Goal: Task Accomplishment & Management: Use online tool/utility

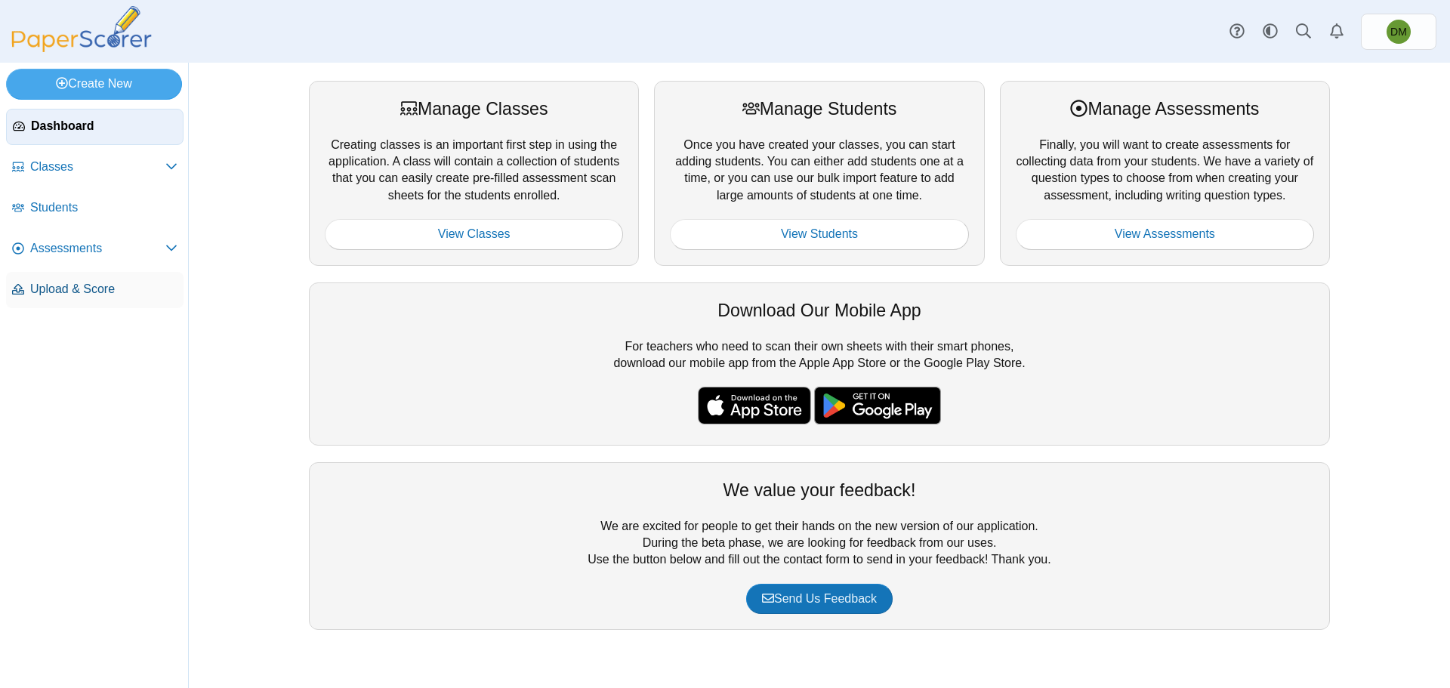
click at [76, 283] on span "Upload & Score" at bounding box center [103, 289] width 147 height 17
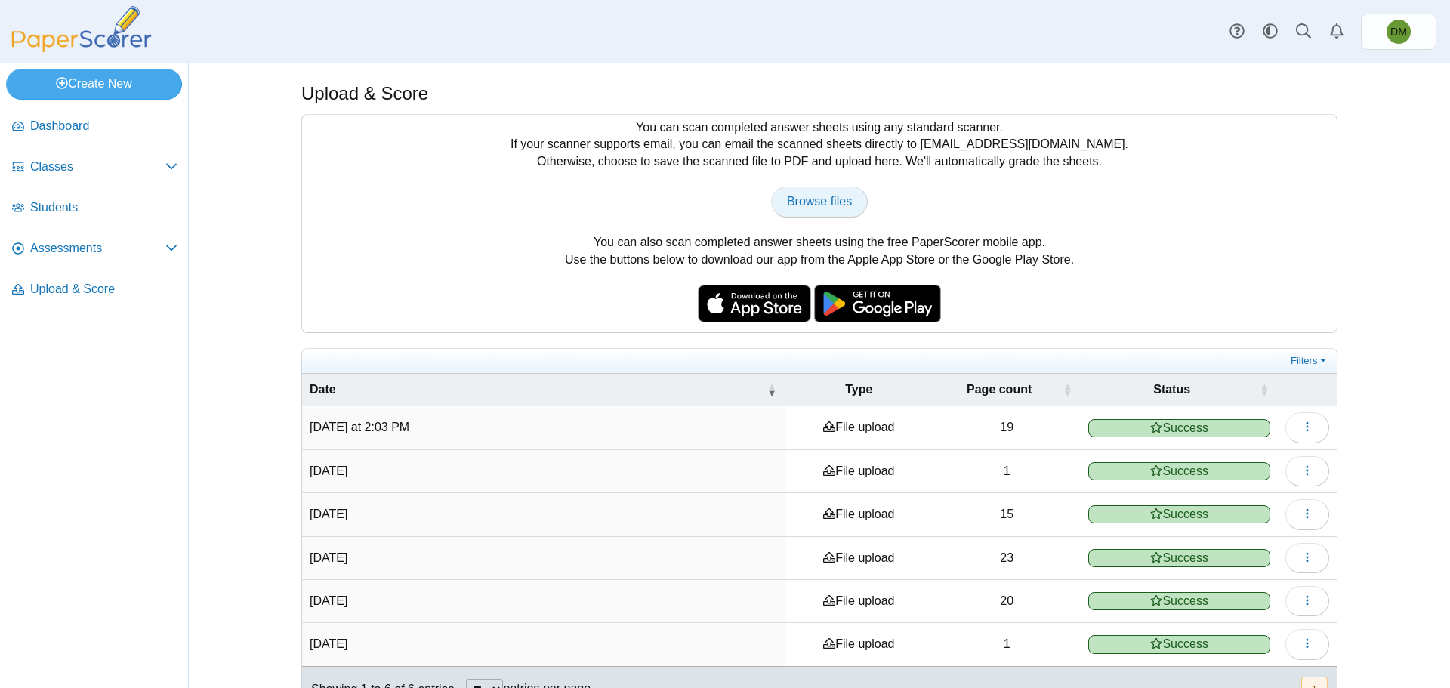
click at [820, 201] on span "Browse files" at bounding box center [819, 201] width 65 height 13
click at [817, 208] on span "Browse files" at bounding box center [819, 201] width 65 height 13
type input "**********"
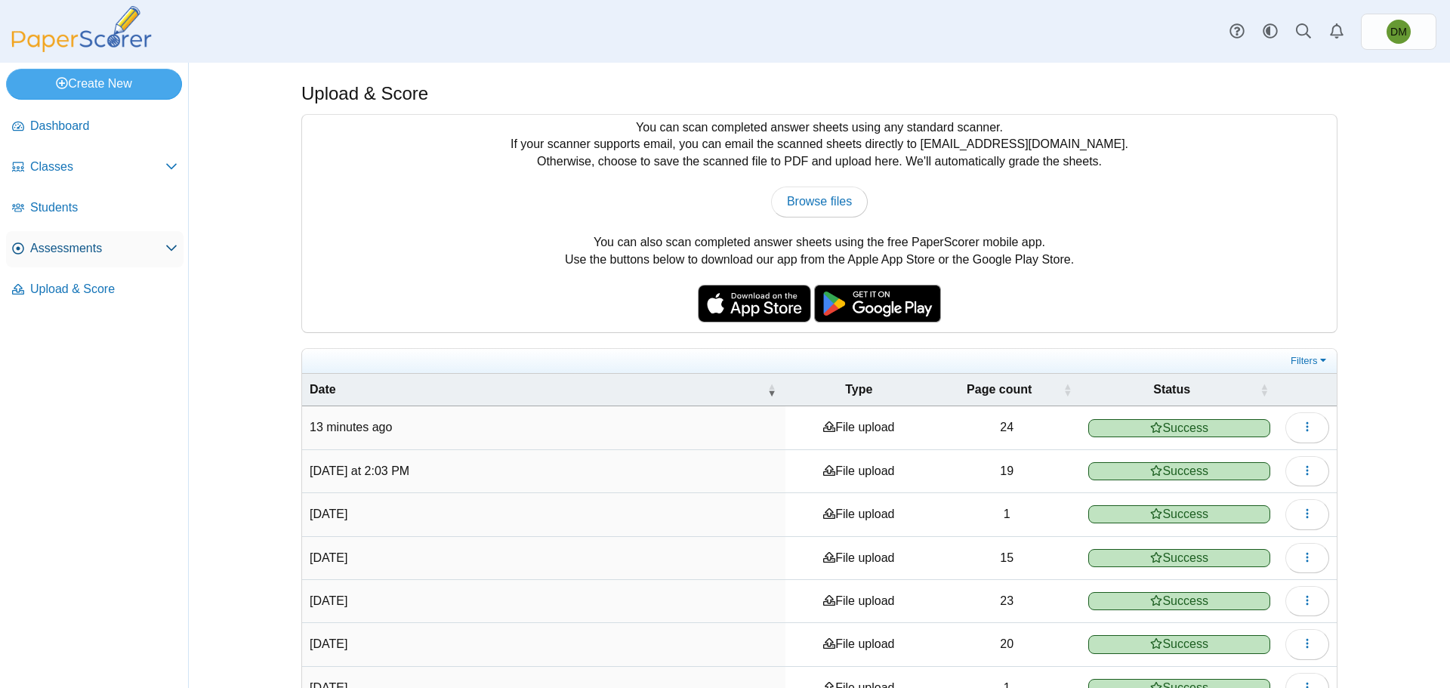
click at [119, 256] on span "Assessments" at bounding box center [97, 248] width 135 height 17
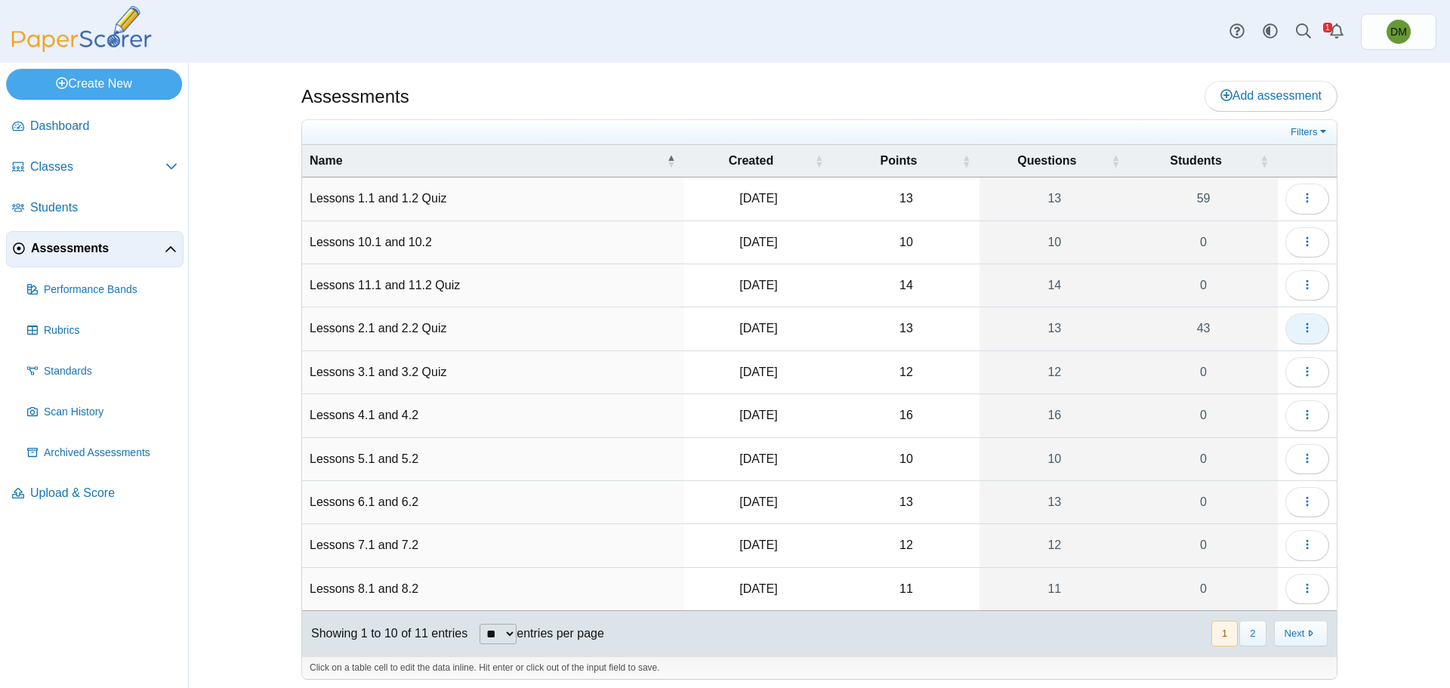
click at [1293, 324] on button "button" at bounding box center [1307, 328] width 44 height 30
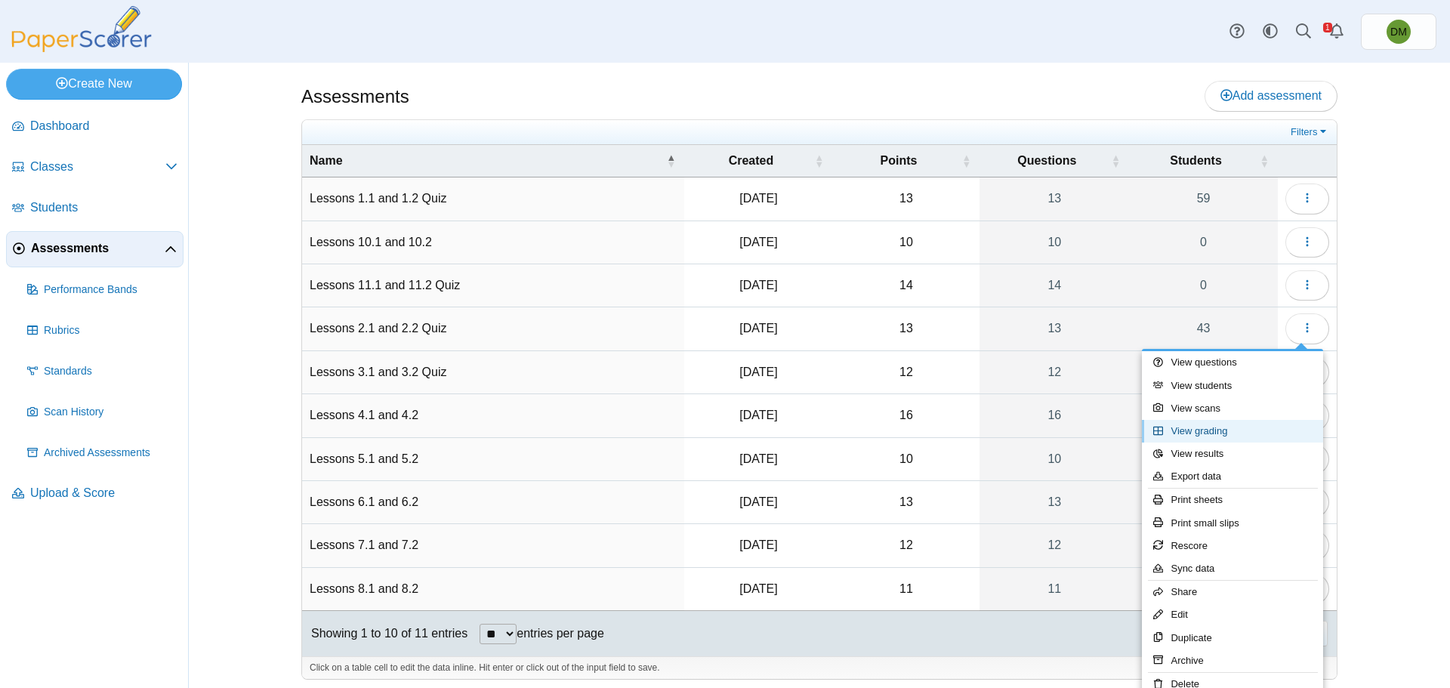
click at [1247, 425] on link "View grading" at bounding box center [1232, 431] width 181 height 23
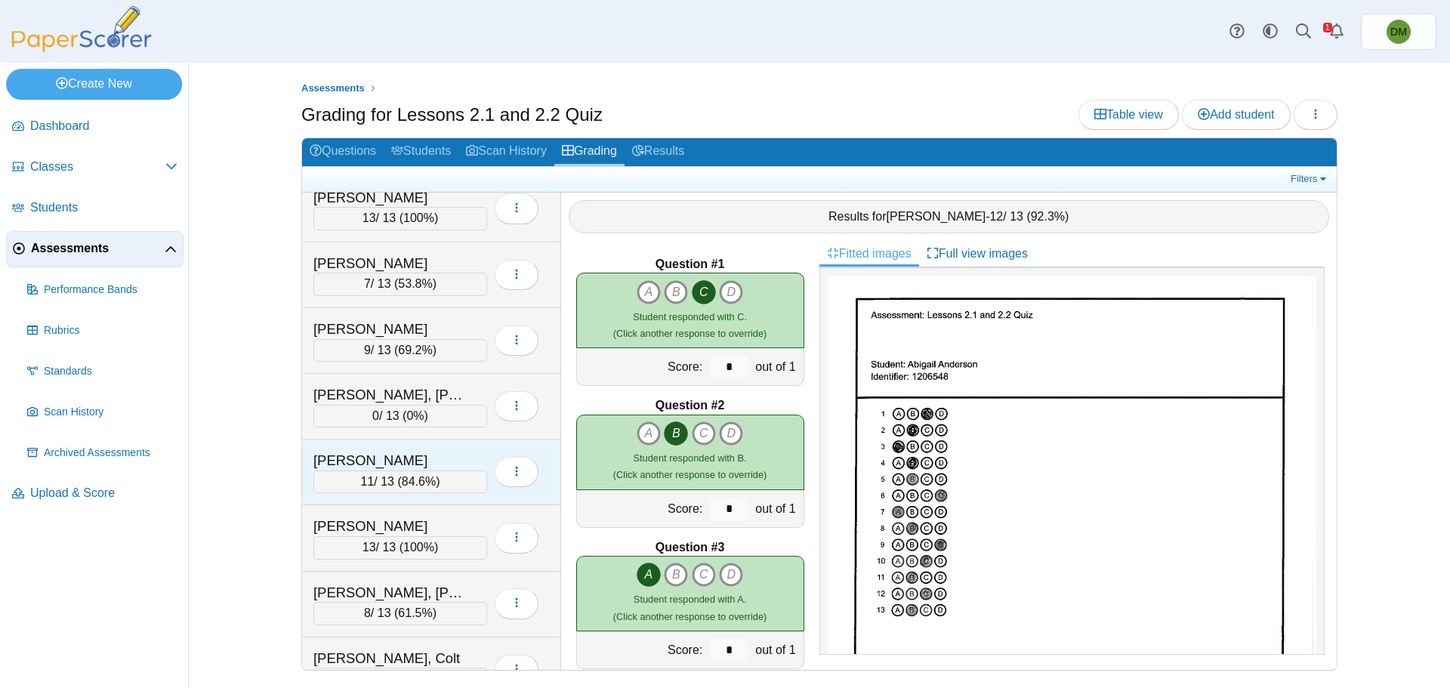
scroll to position [1586, 0]
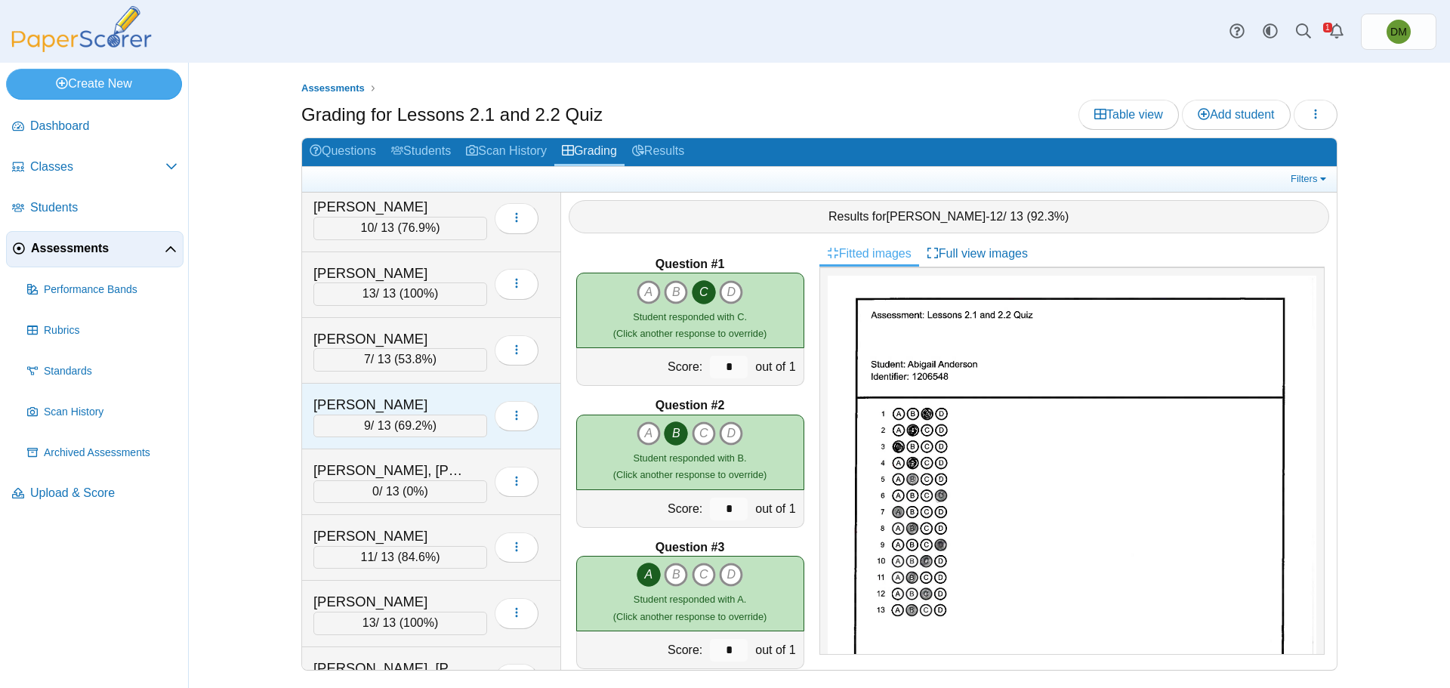
click at [425, 427] on span "69.2%" at bounding box center [415, 425] width 34 height 13
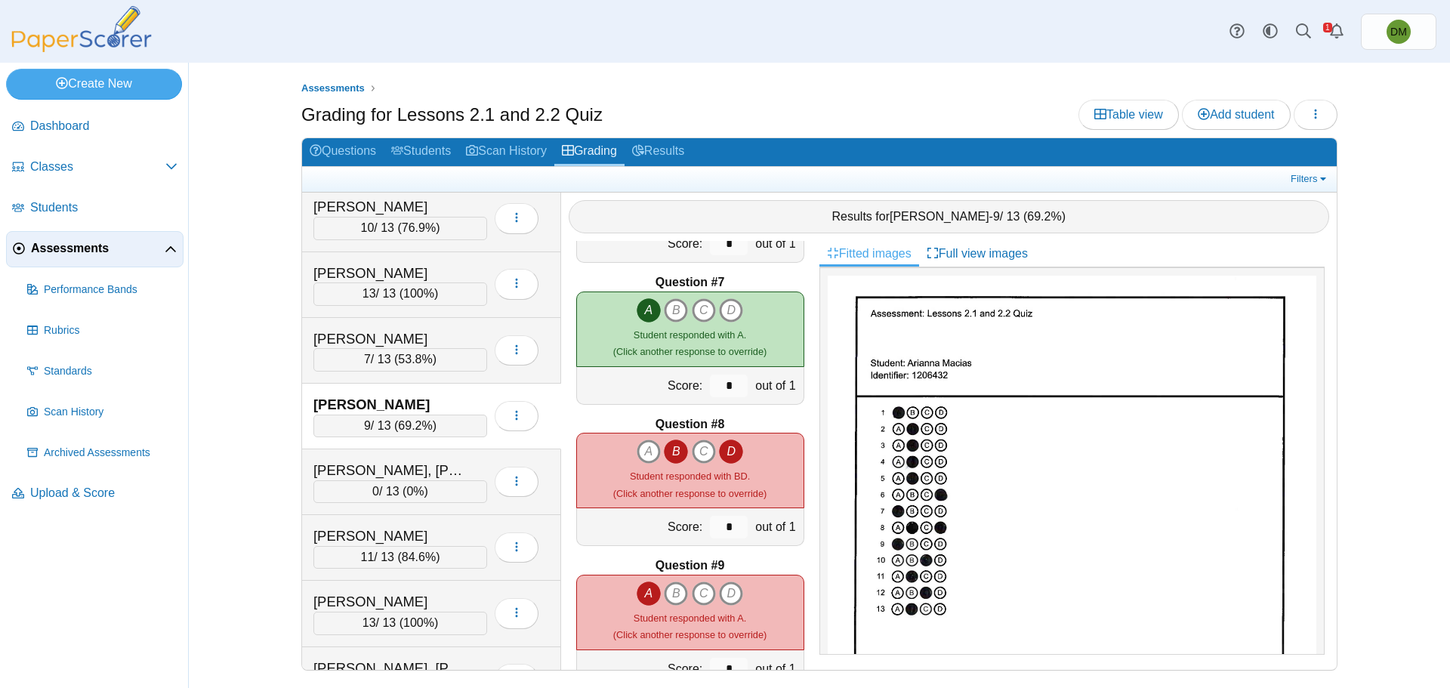
scroll to position [906, 0]
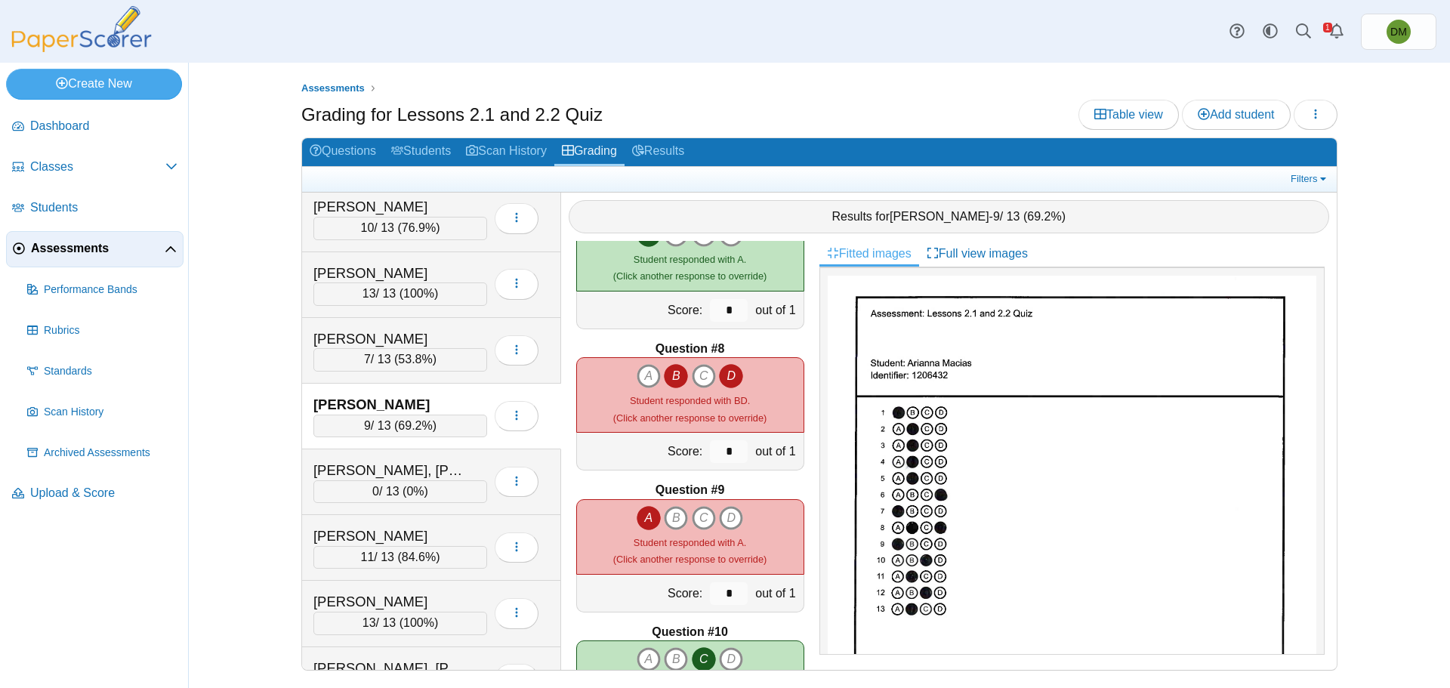
click at [676, 381] on icon "B" at bounding box center [676, 376] width 24 height 24
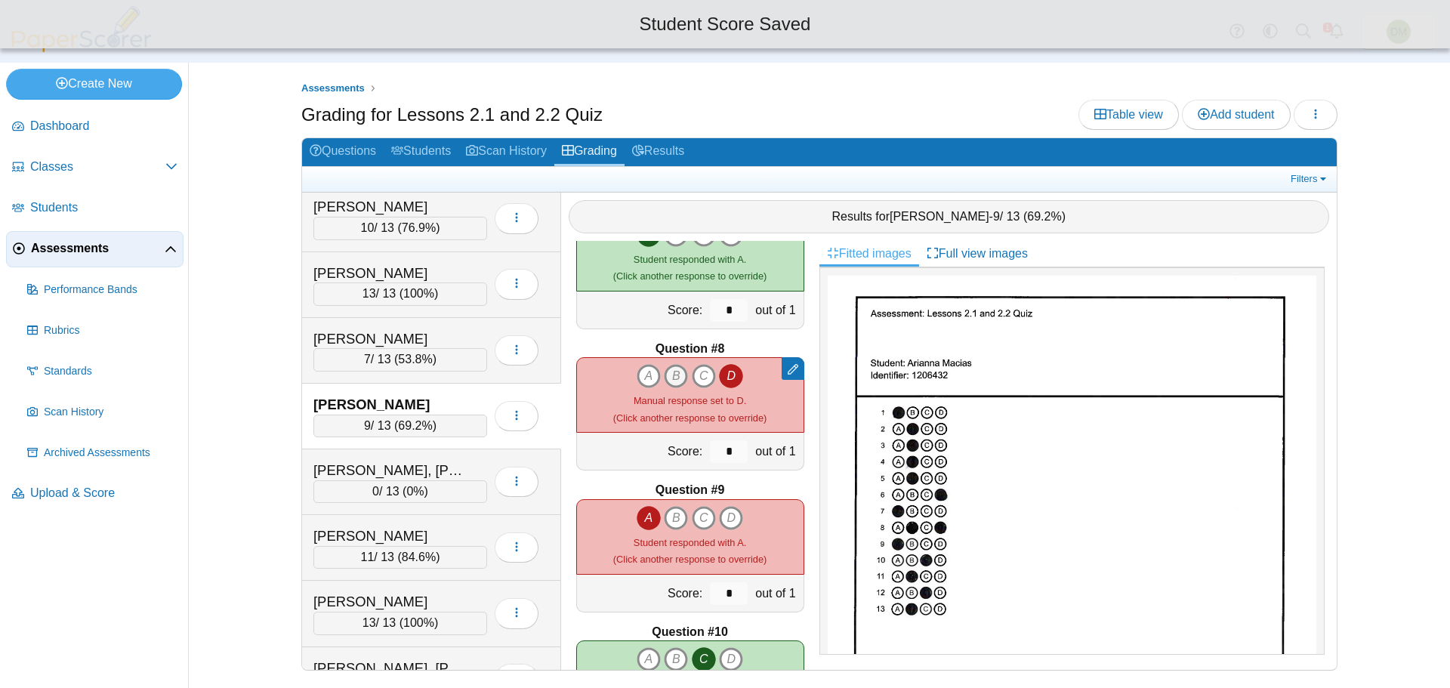
click at [676, 381] on icon "B" at bounding box center [676, 376] width 24 height 24
click at [727, 385] on icon "D" at bounding box center [731, 376] width 24 height 24
type input "*"
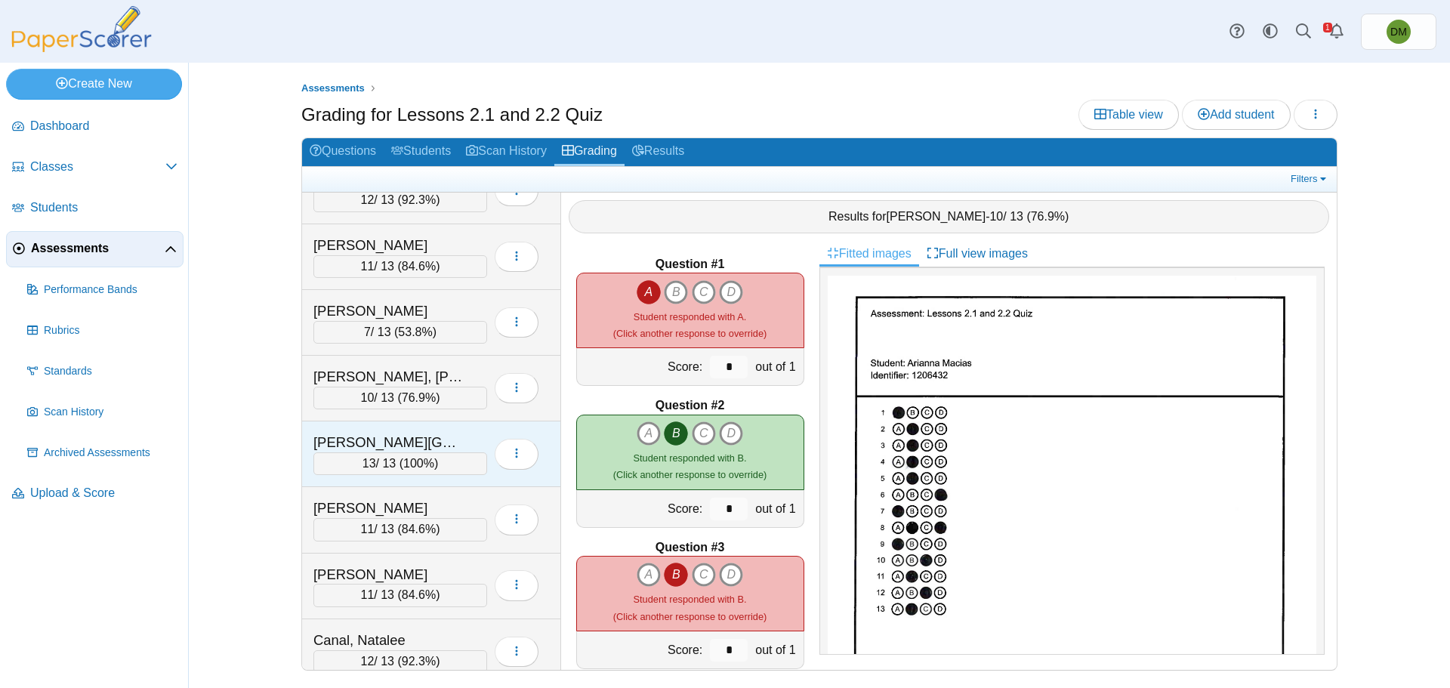
scroll to position [0, 0]
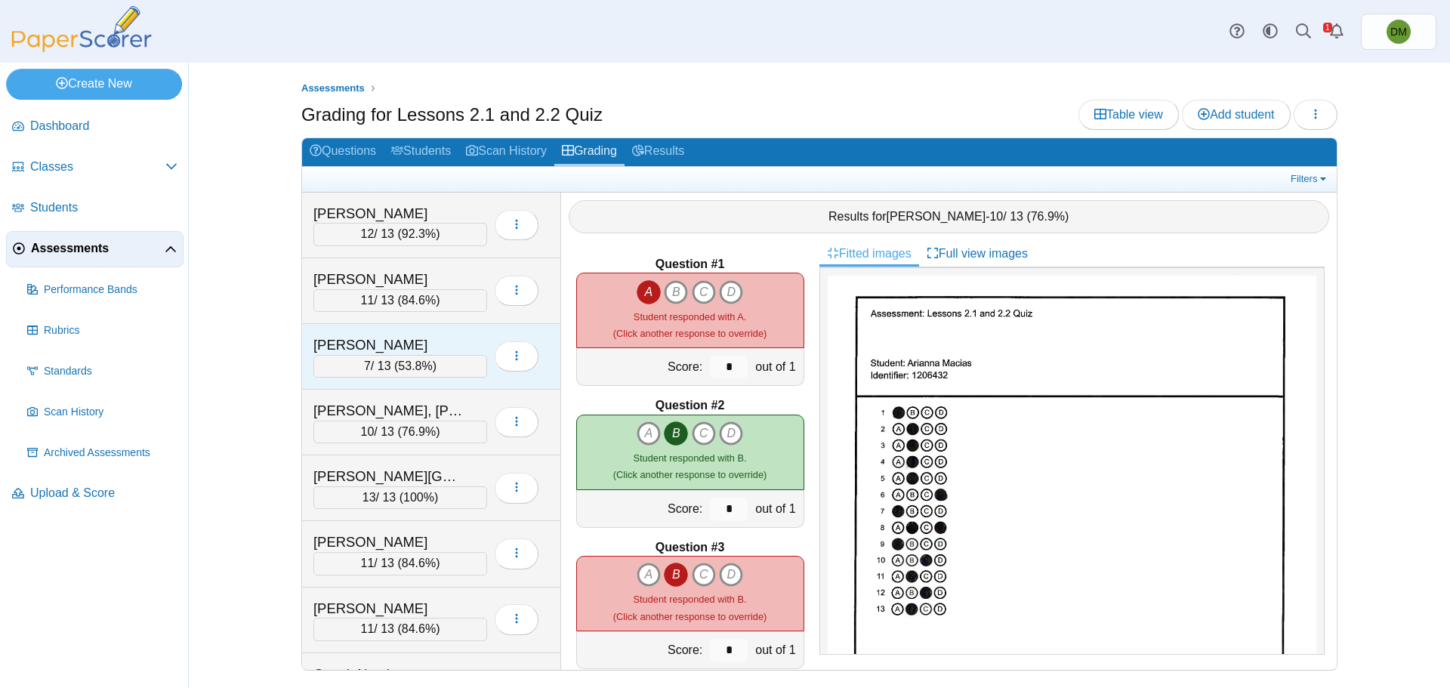
click at [437, 352] on div "[PERSON_NAME]" at bounding box center [388, 345] width 151 height 20
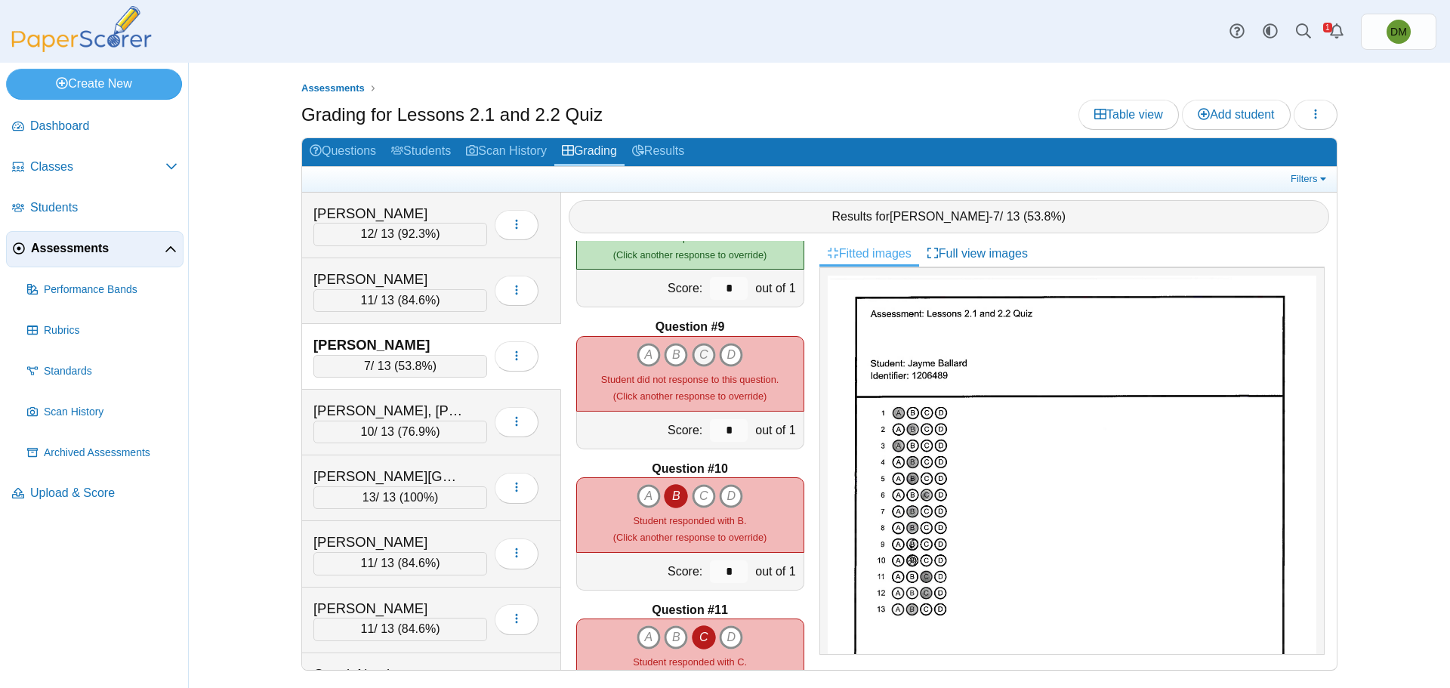
scroll to position [1057, 0]
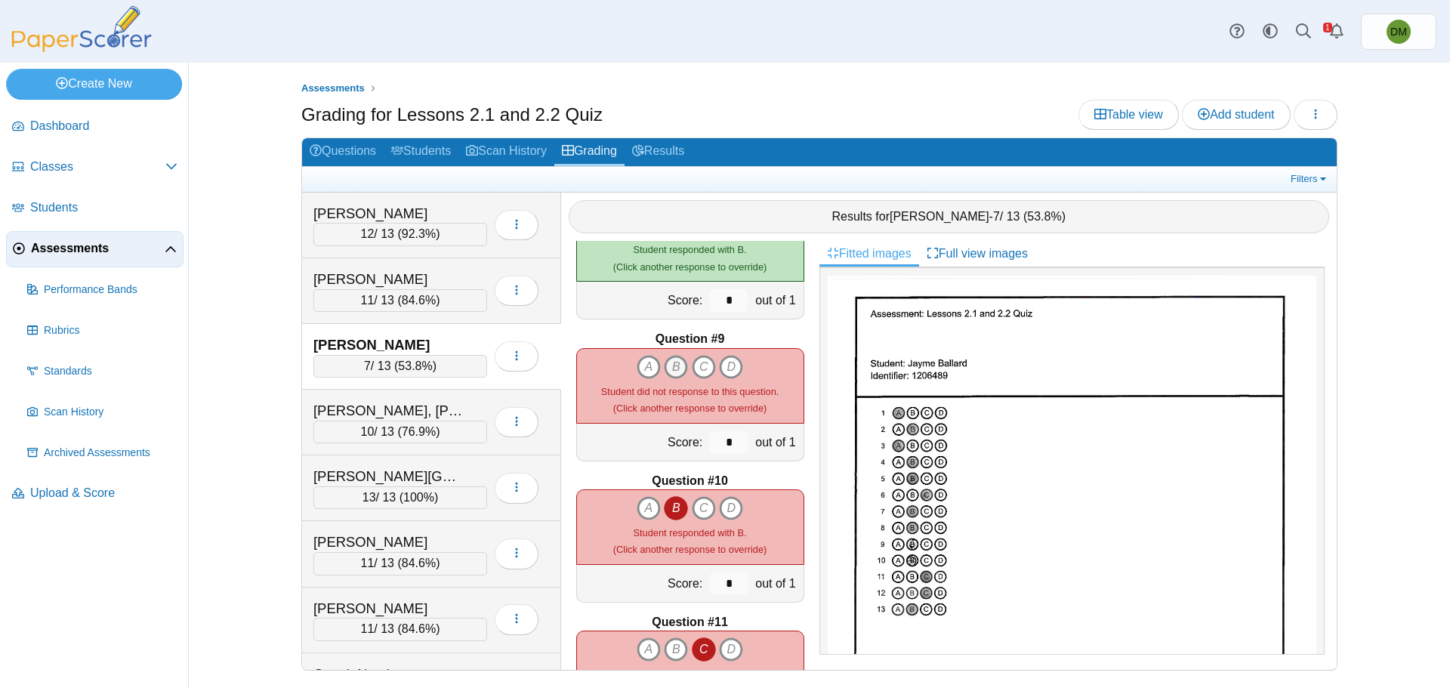
click at [675, 377] on icon "B" at bounding box center [676, 367] width 24 height 24
type input "*"
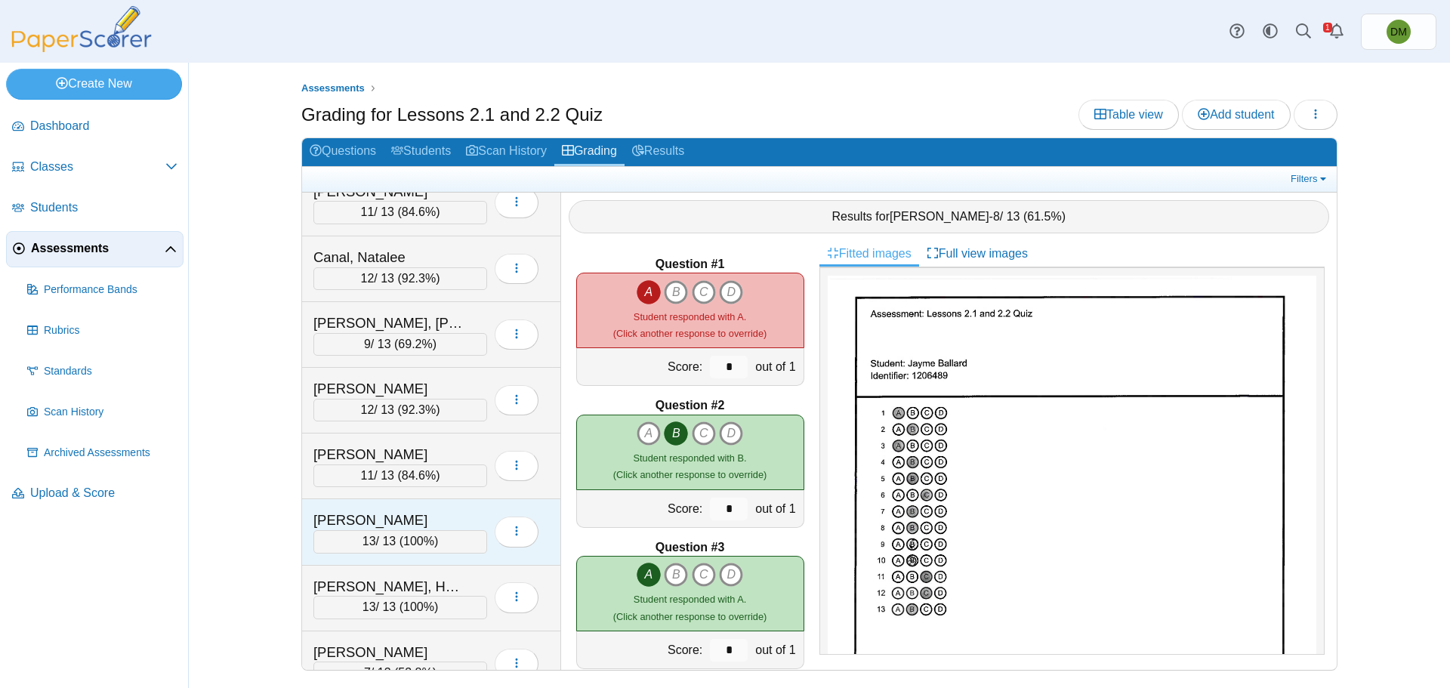
scroll to position [453, 0]
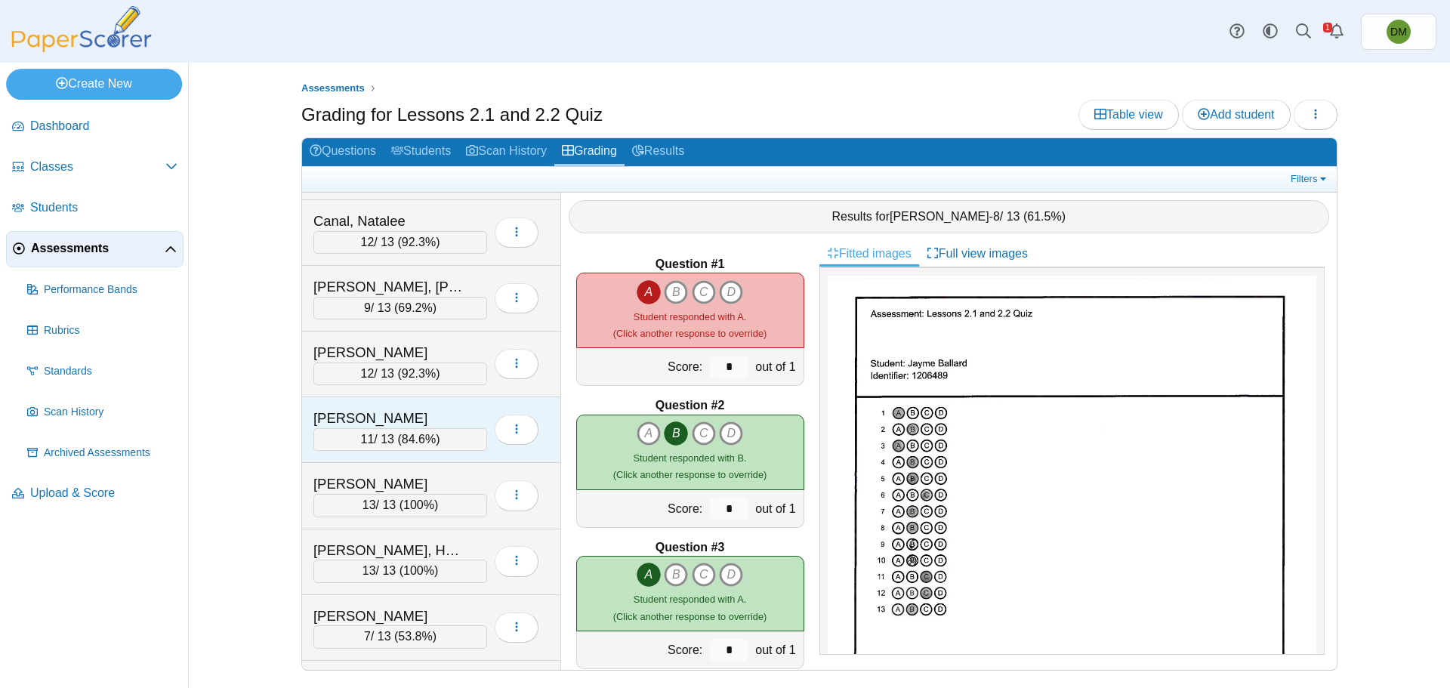
click at [433, 428] on div "11 / 13 ( 84.6% )" at bounding box center [400, 439] width 174 height 23
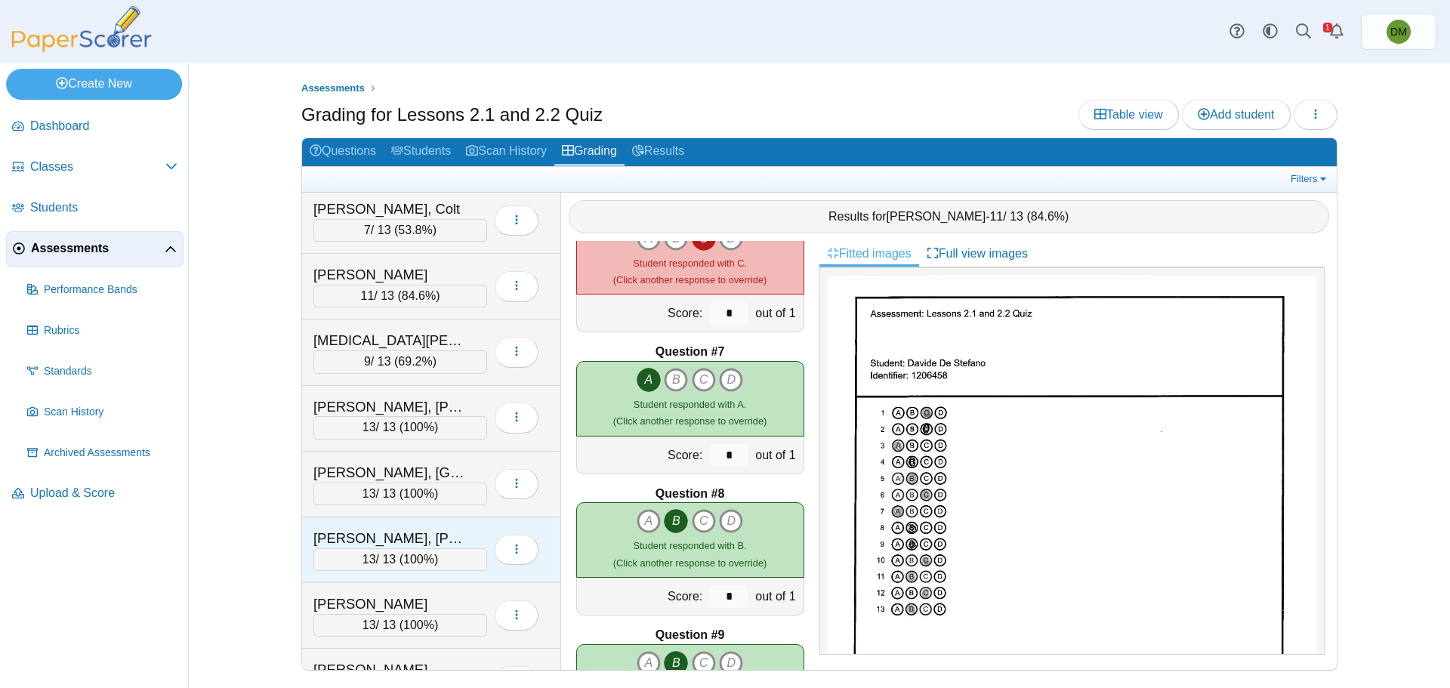
scroll to position [2351, 0]
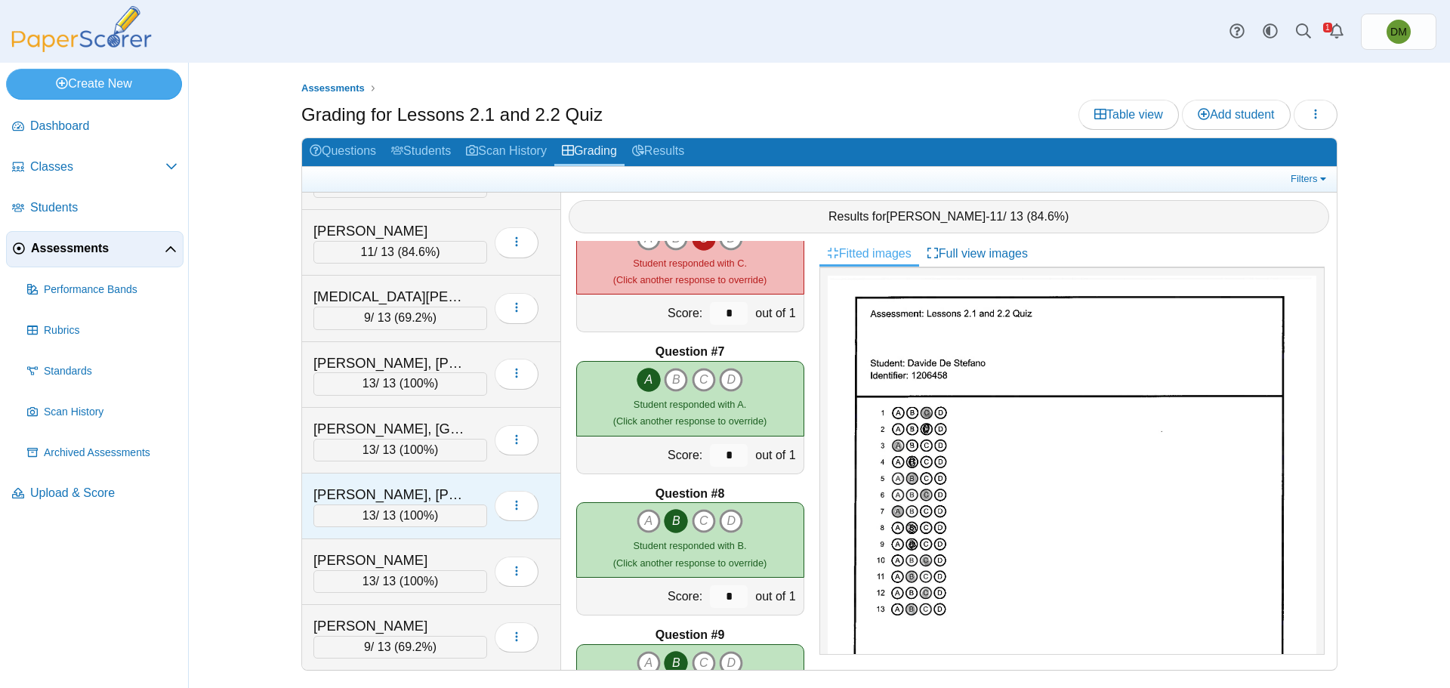
click at [379, 498] on div "[PERSON_NAME], [PERSON_NAME]" at bounding box center [388, 495] width 151 height 20
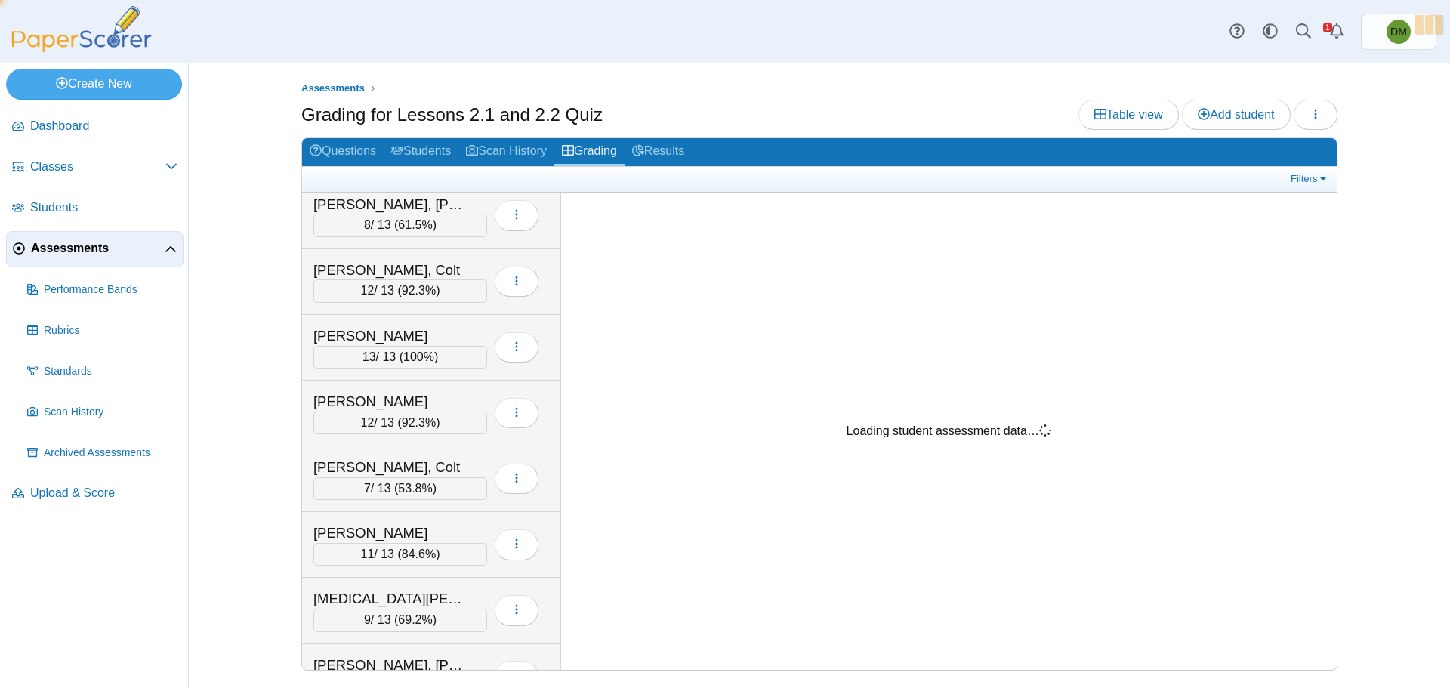
scroll to position [1974, 0]
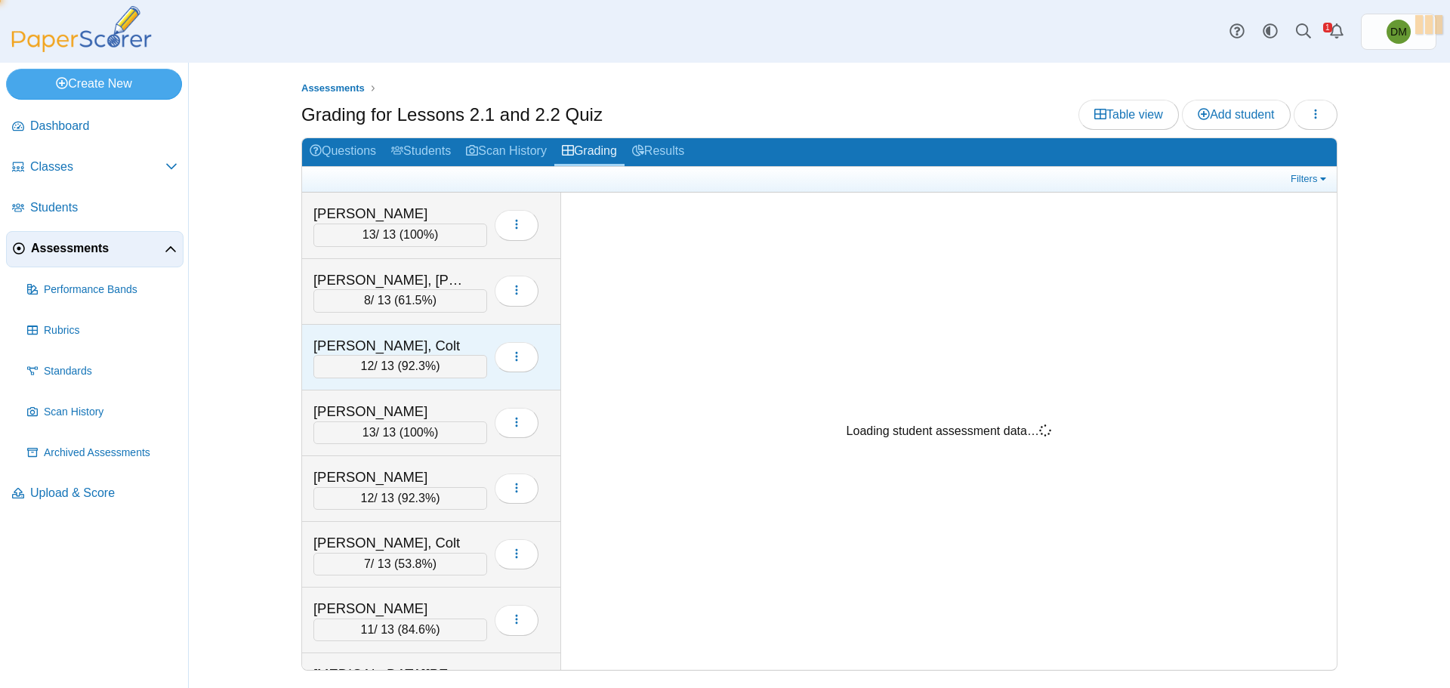
click at [381, 361] on div "12 / 13 ( 92.3% )" at bounding box center [400, 366] width 174 height 23
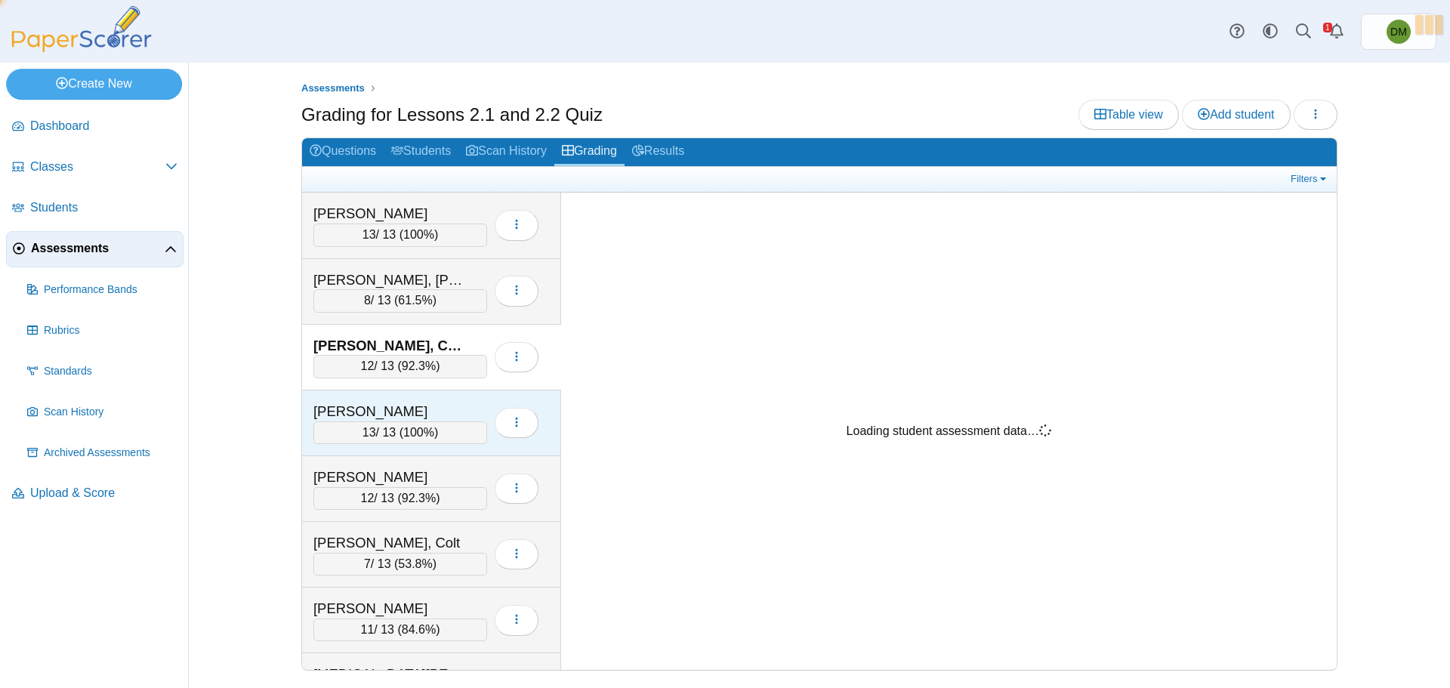
click at [388, 415] on div "[PERSON_NAME]" at bounding box center [388, 412] width 151 height 20
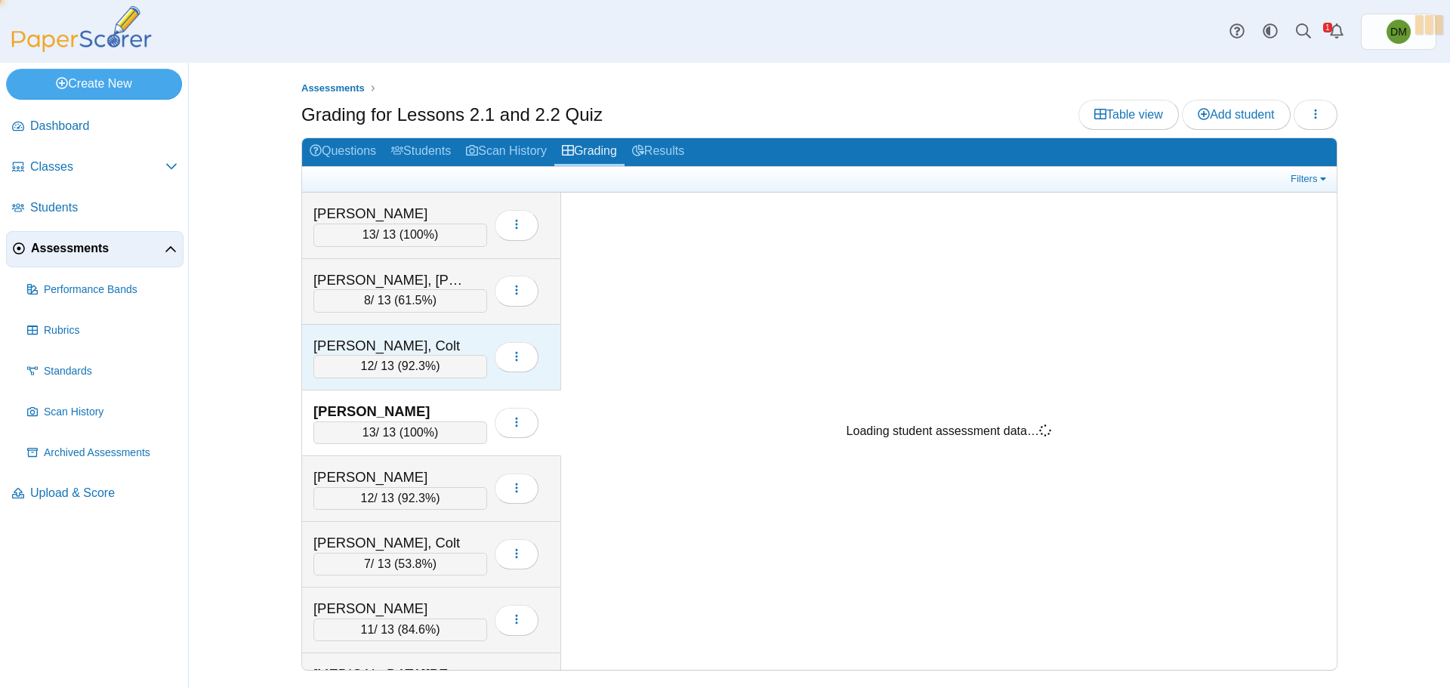
click at [412, 355] on div "12 / 13 ( 92.3% )" at bounding box center [400, 366] width 174 height 23
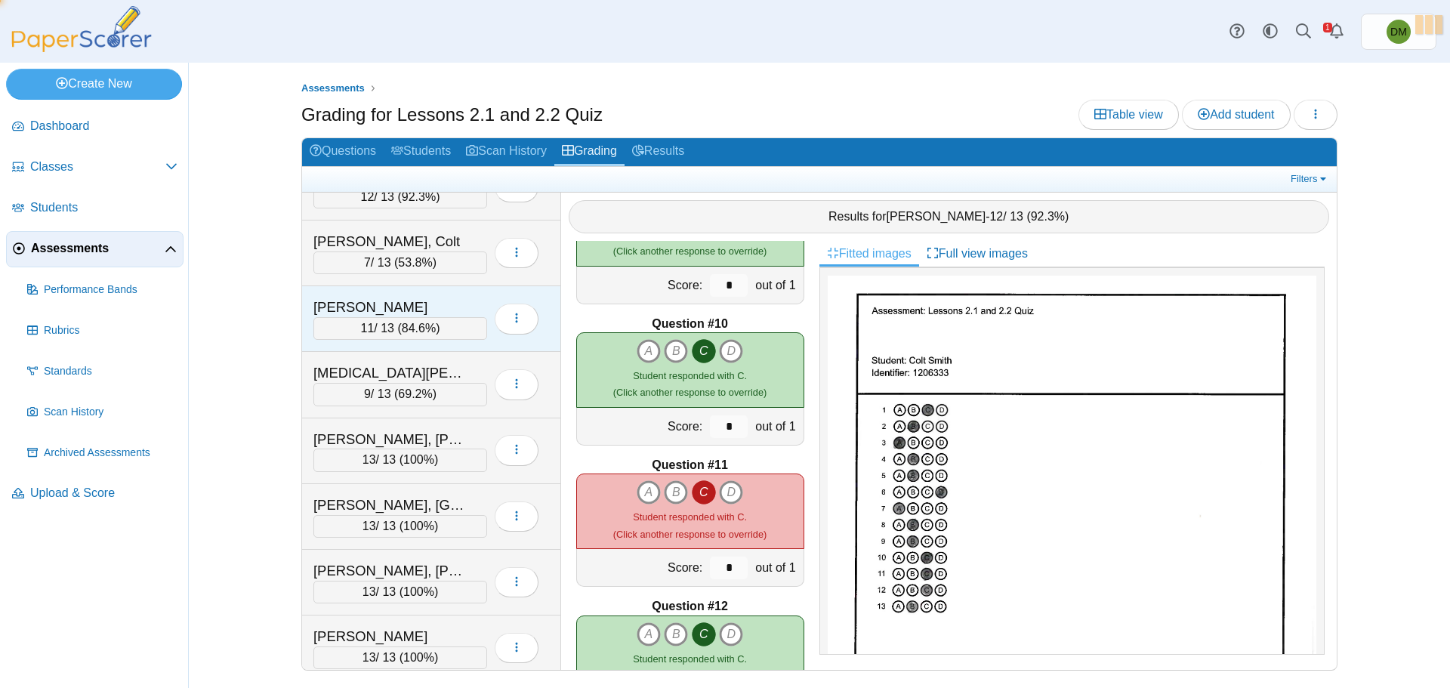
scroll to position [2276, 0]
click at [426, 263] on span "53.8%" at bounding box center [415, 261] width 34 height 13
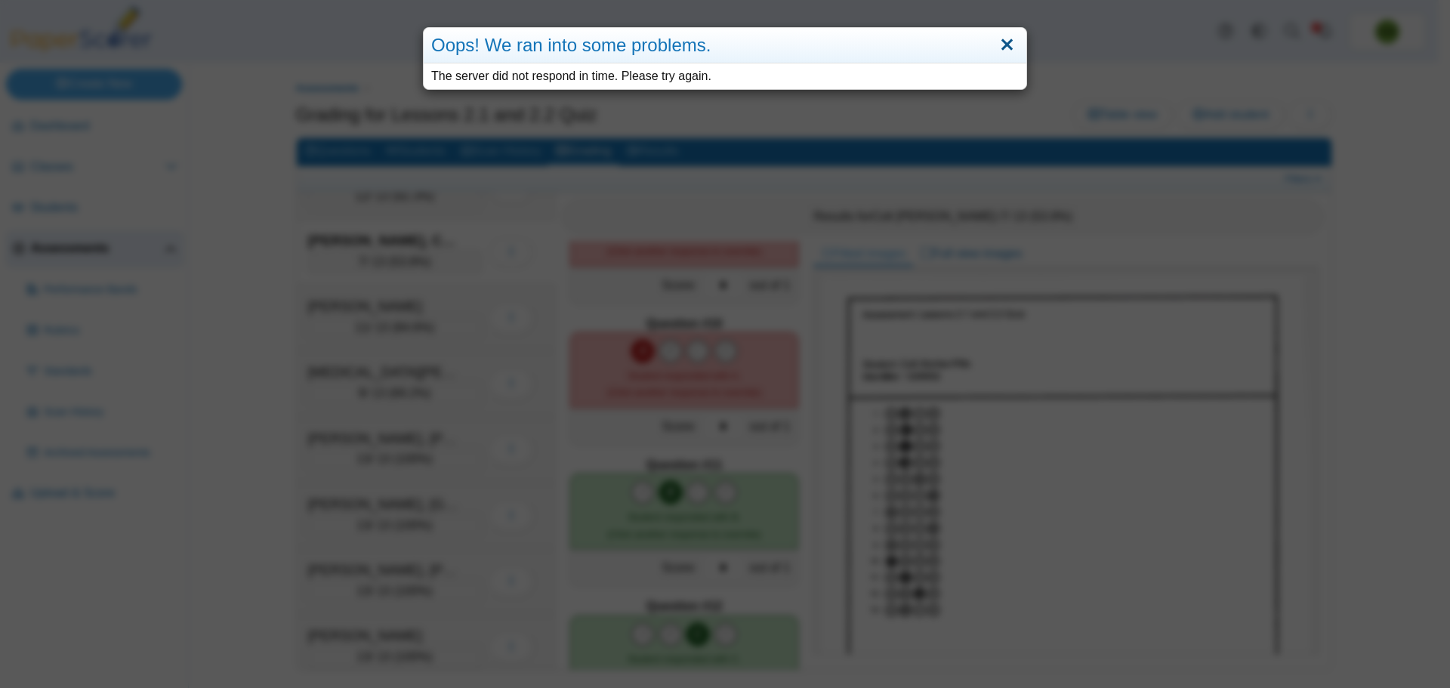
click at [995, 46] on link "Close" at bounding box center [1006, 45] width 23 height 26
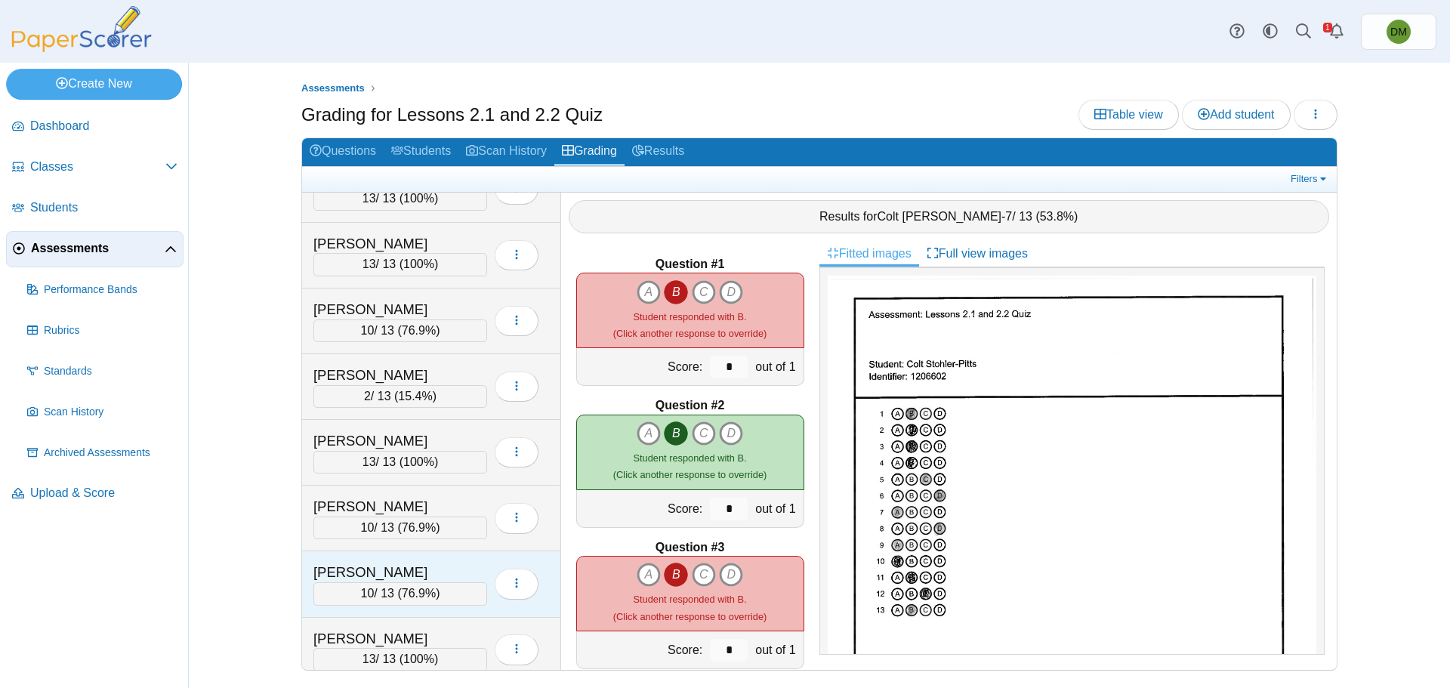
scroll to position [1219, 0]
click at [436, 591] on span "76.9%" at bounding box center [419, 594] width 34 height 13
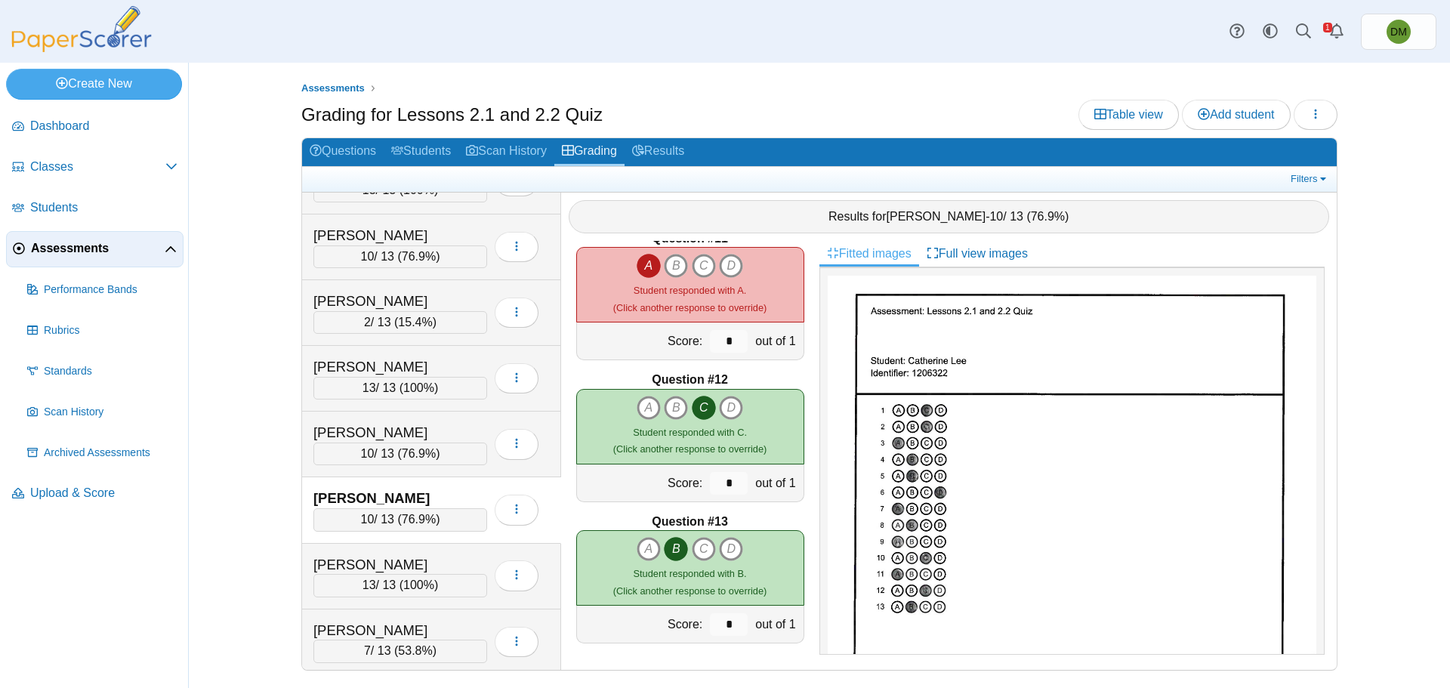
scroll to position [1143, 0]
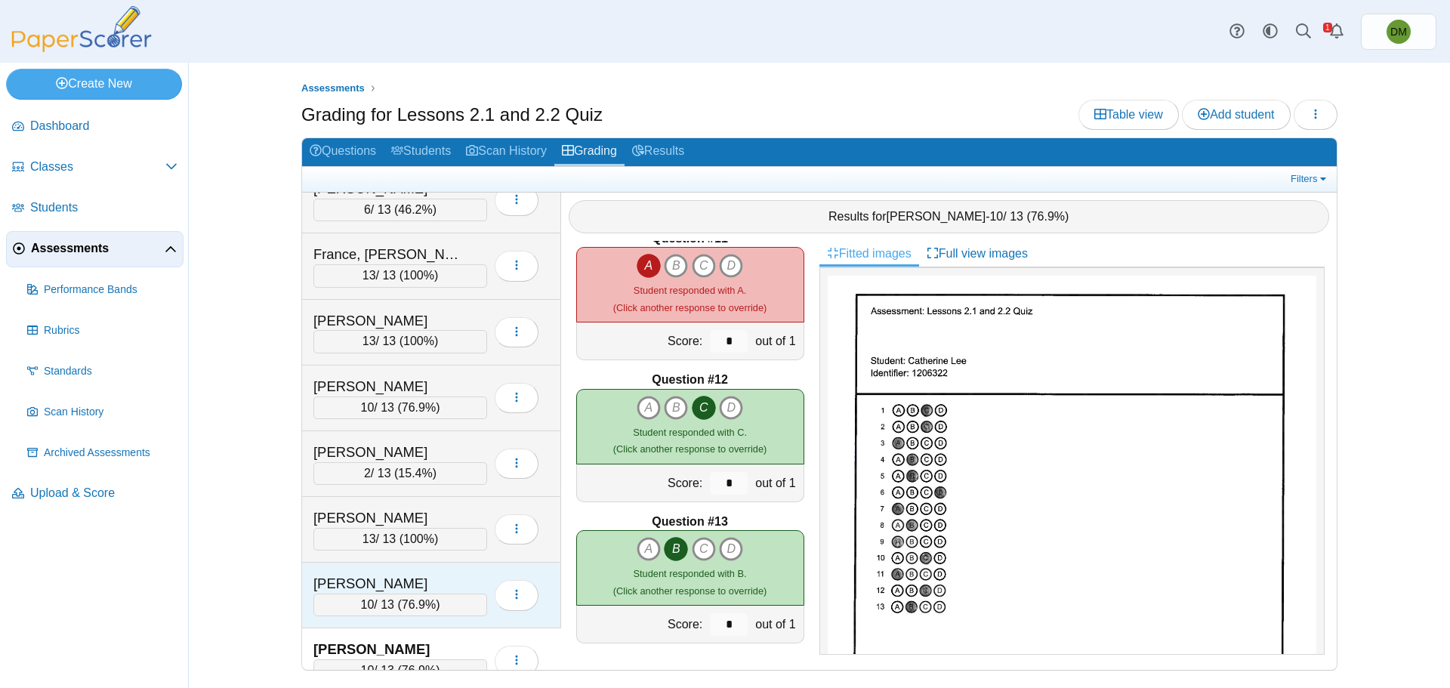
click at [418, 578] on div "[PERSON_NAME]" at bounding box center [388, 584] width 151 height 20
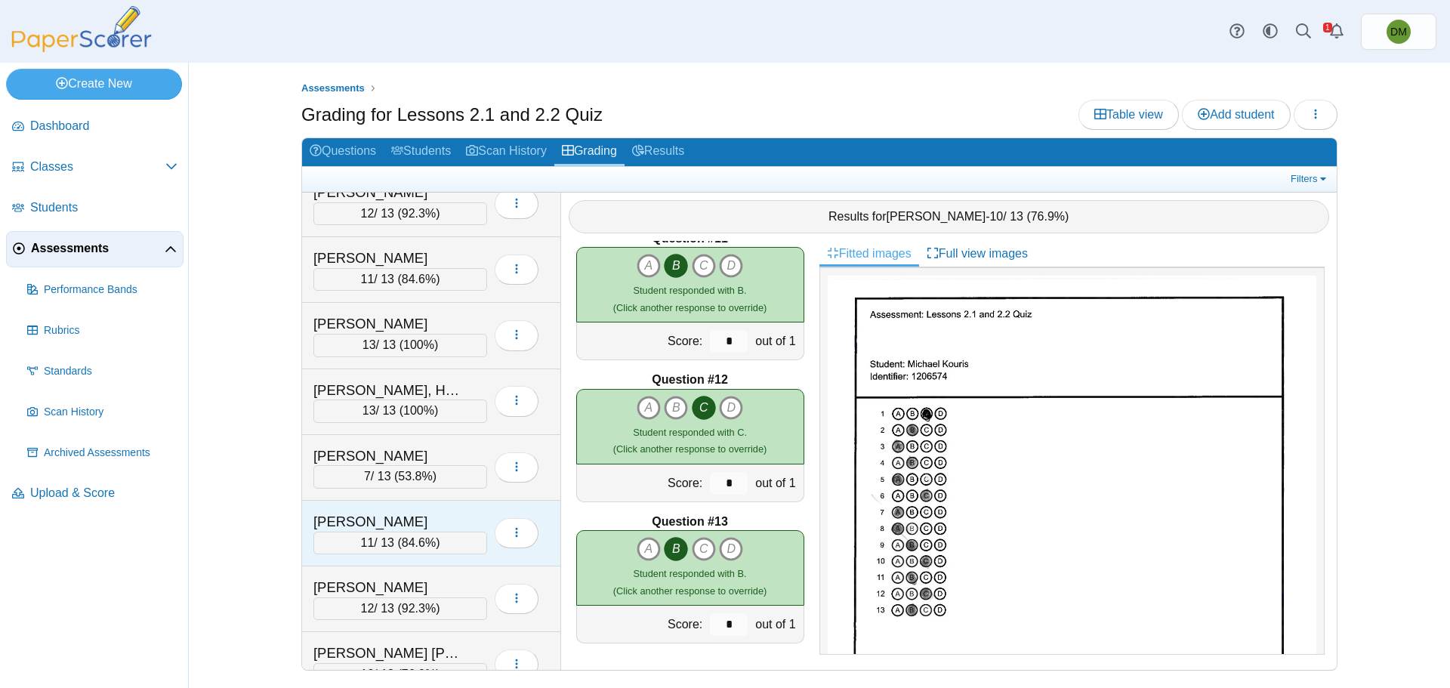
scroll to position [690, 0]
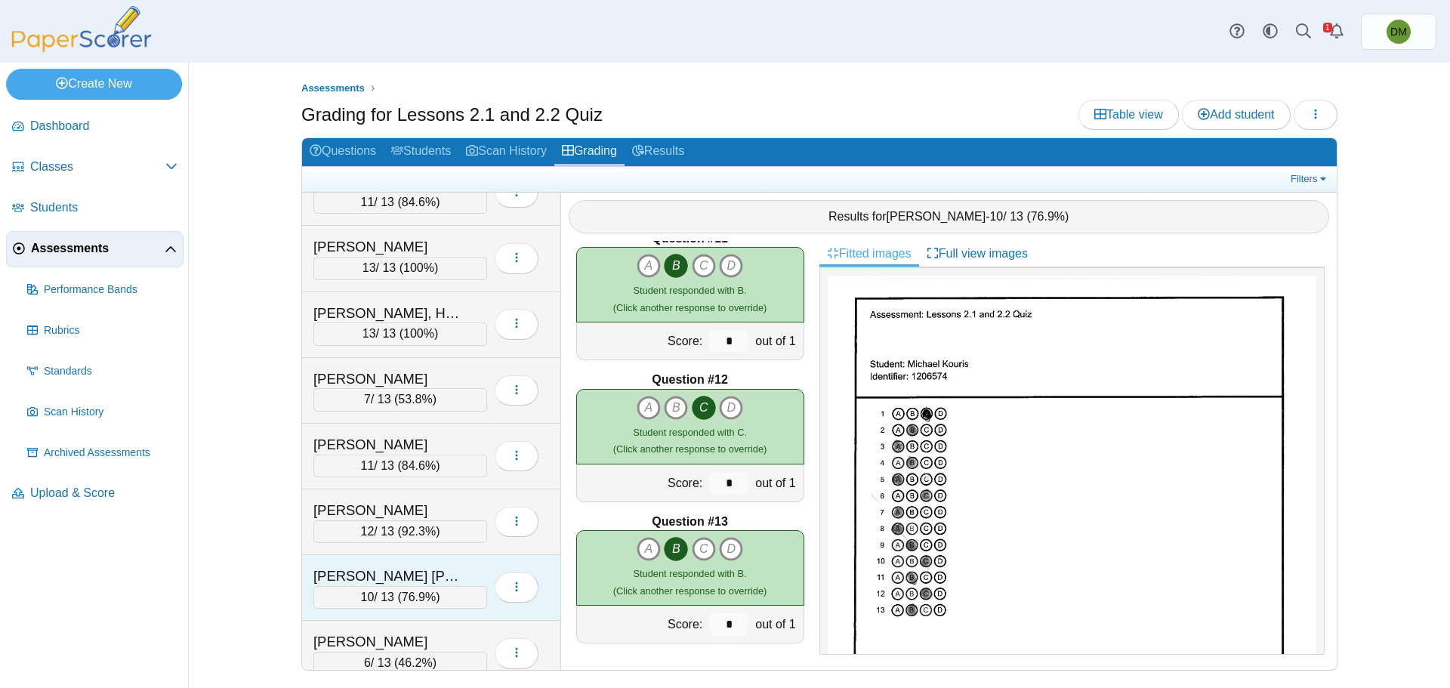
click at [427, 580] on div "[PERSON_NAME] [PERSON_NAME]" at bounding box center [388, 576] width 151 height 20
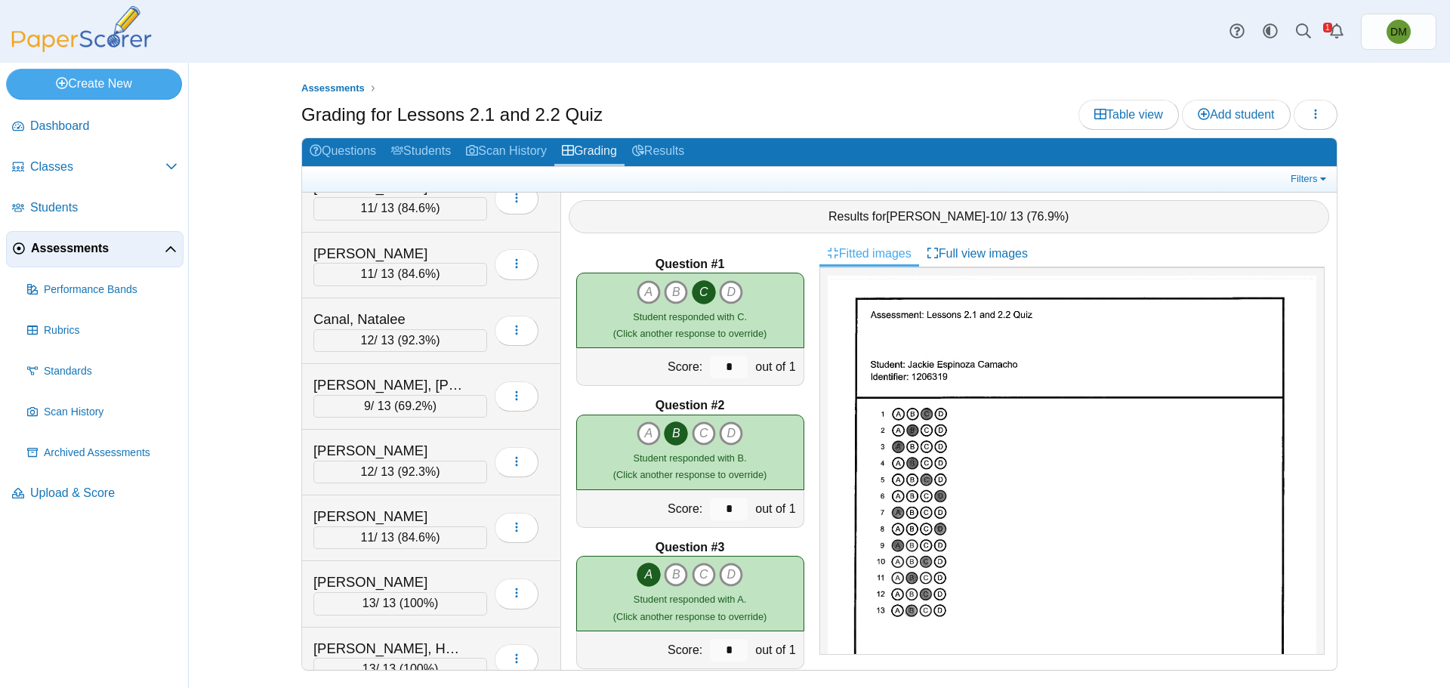
scroll to position [313, 0]
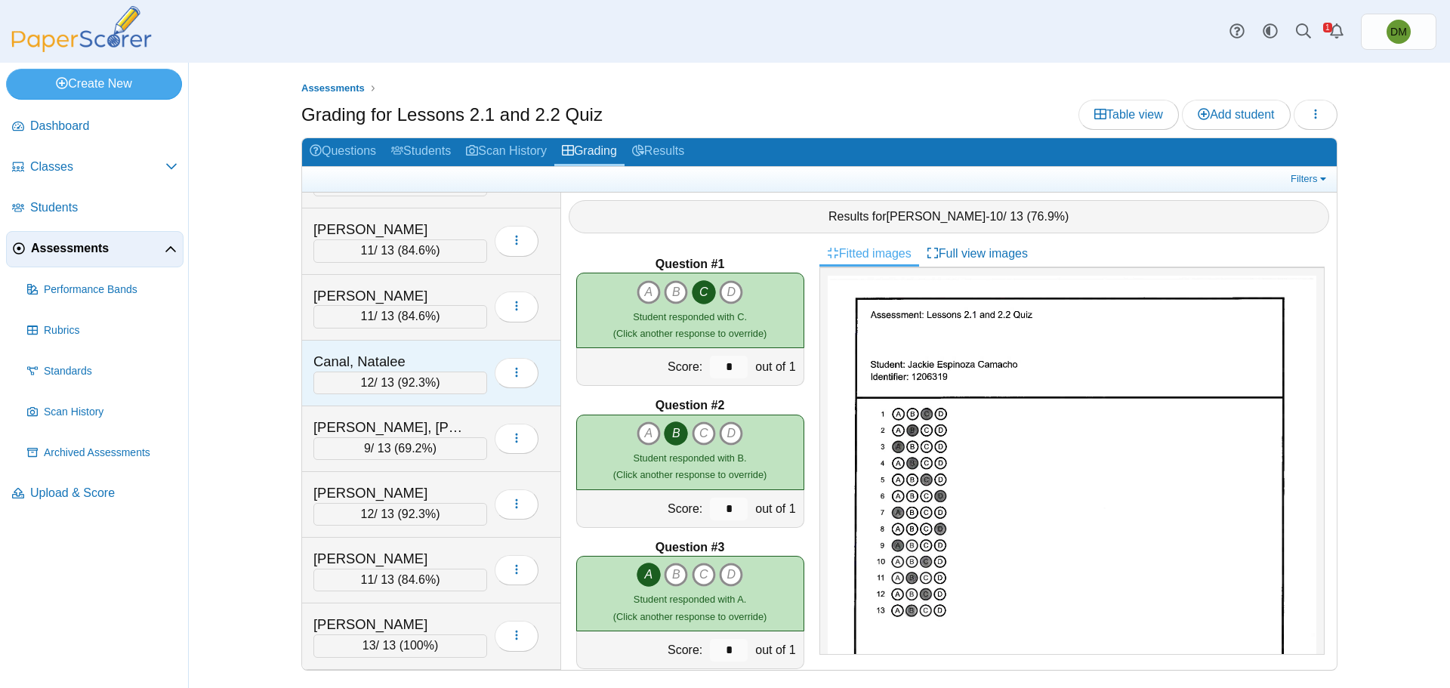
click at [400, 365] on div "Canal, Natalee" at bounding box center [388, 362] width 151 height 20
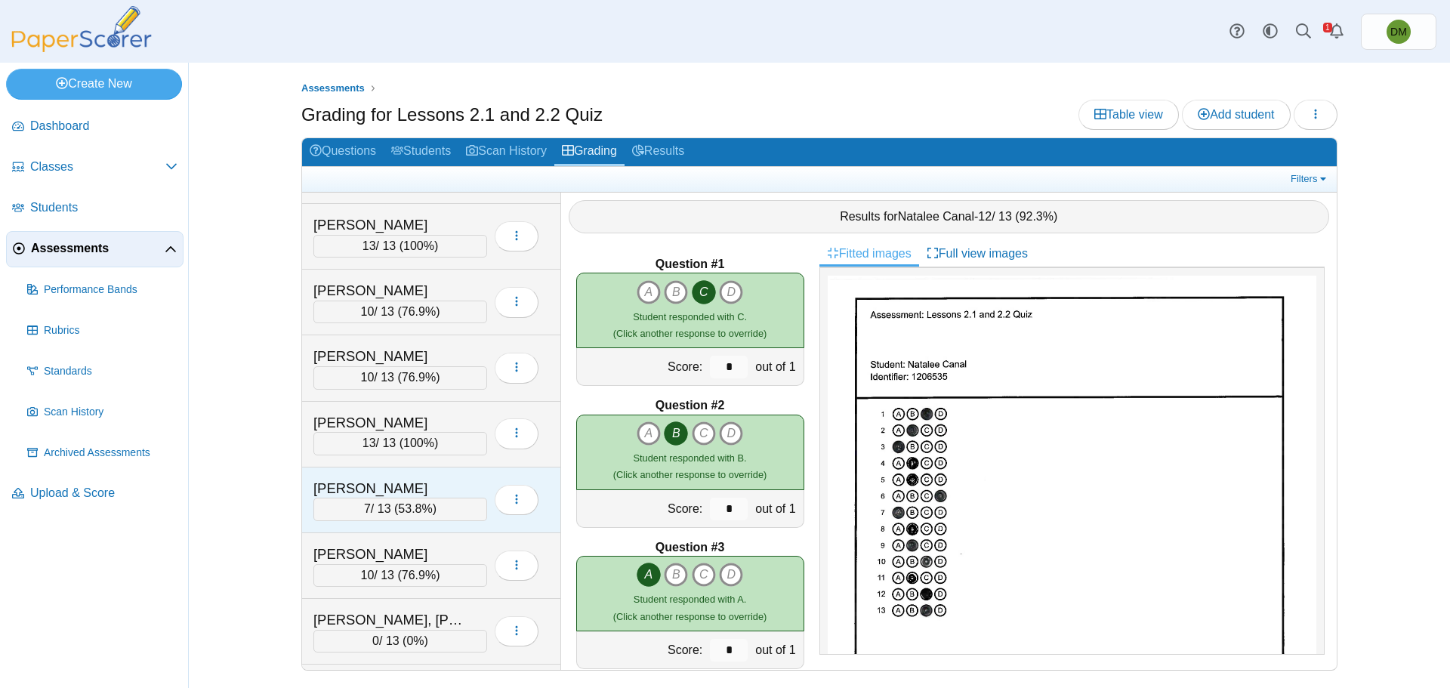
scroll to position [1445, 0]
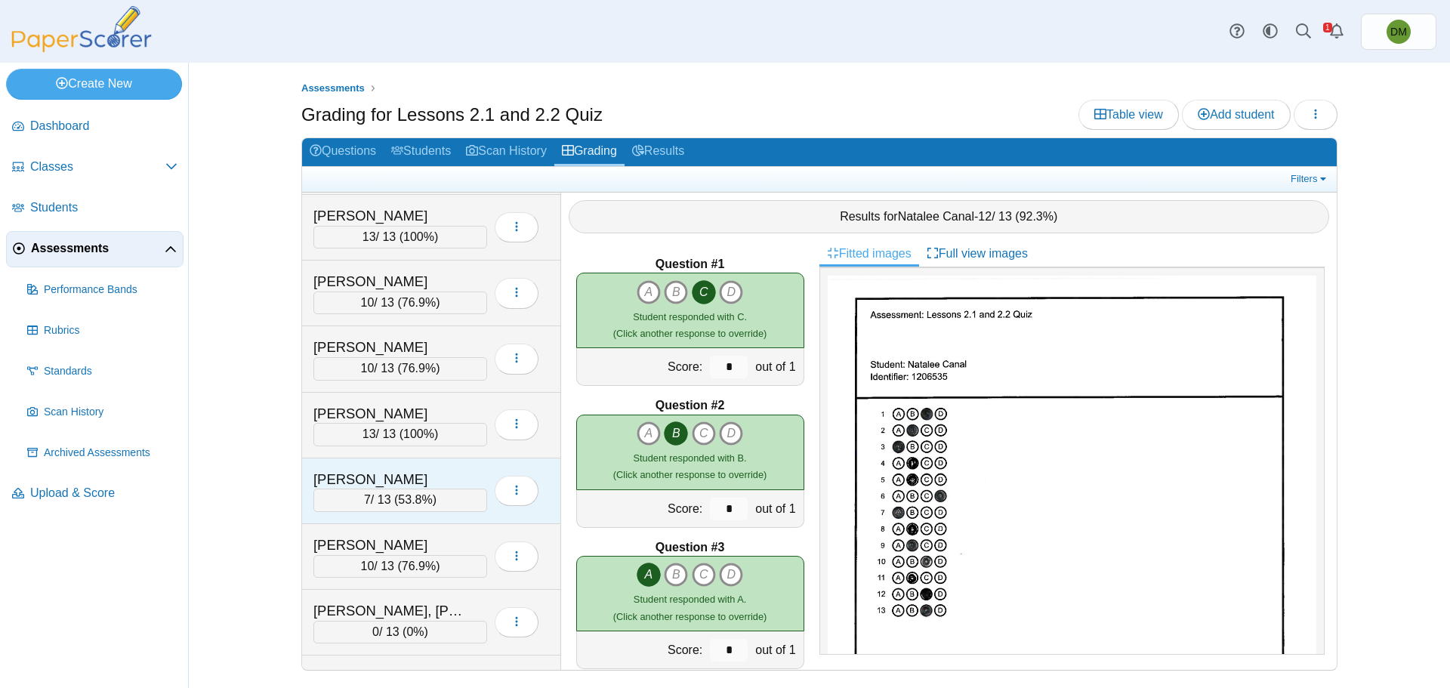
click at [454, 500] on div "7 / 13 ( 53.8% )" at bounding box center [400, 500] width 174 height 23
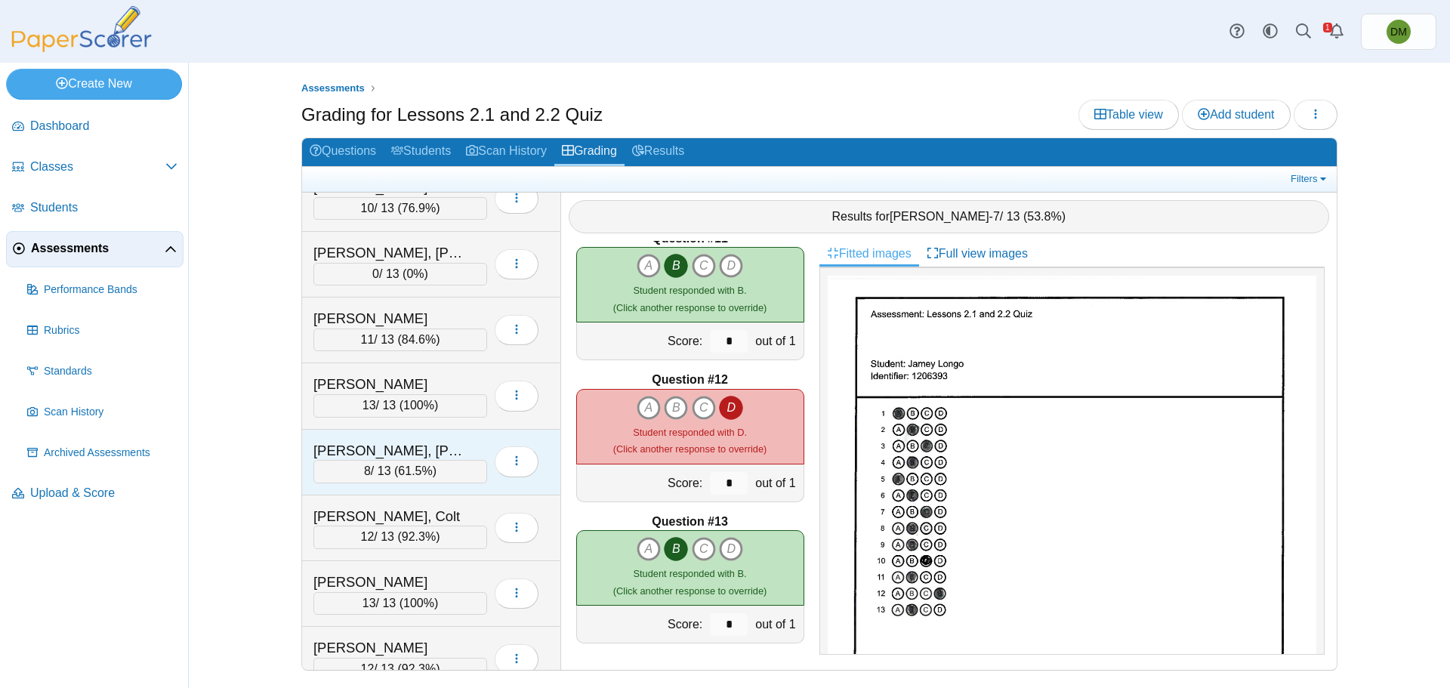
scroll to position [1823, 0]
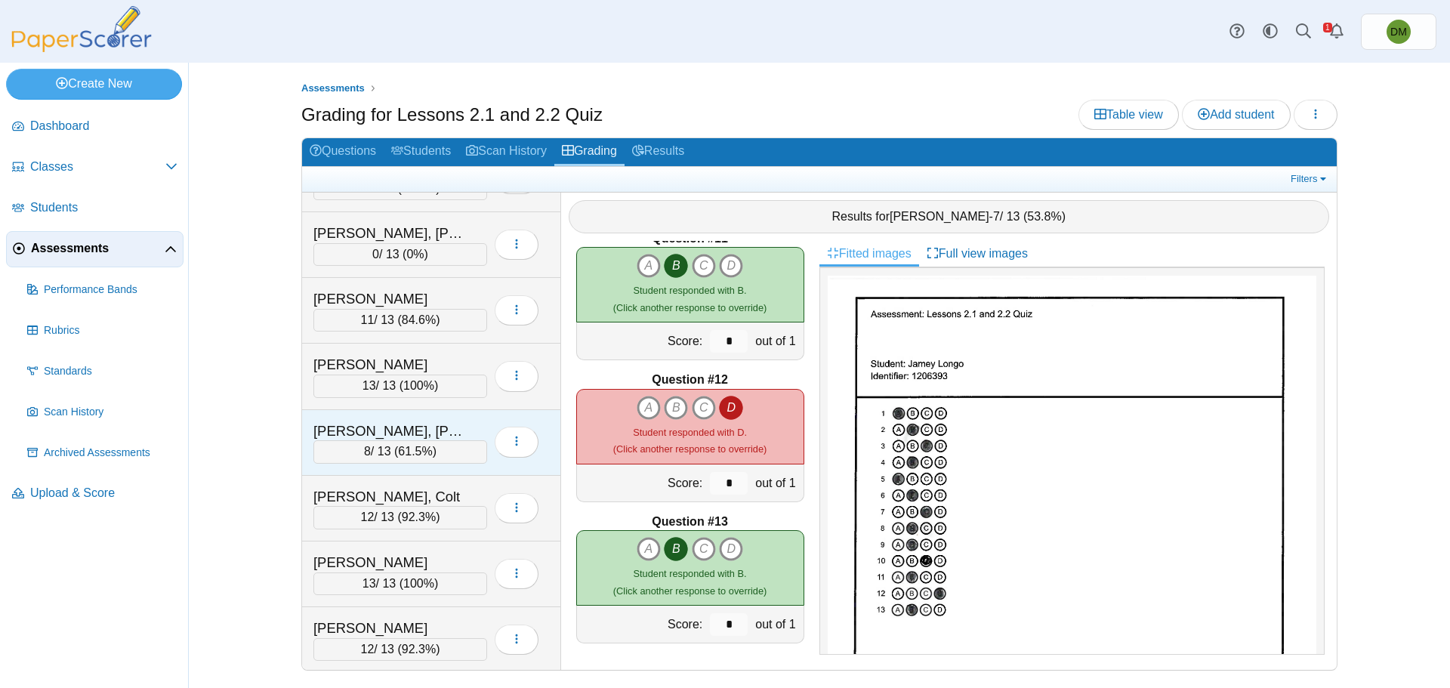
click at [379, 440] on div "8 / 13 ( 61.5% )" at bounding box center [400, 451] width 174 height 23
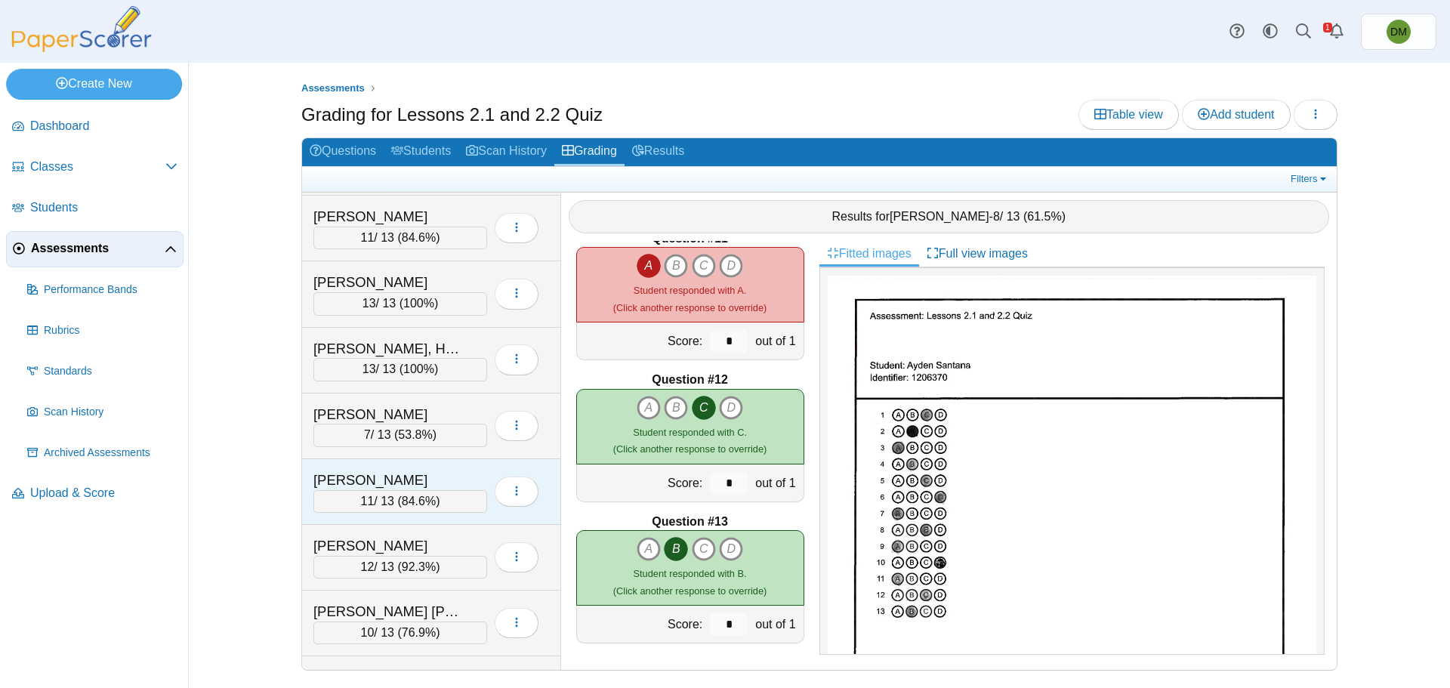
scroll to position [690, 0]
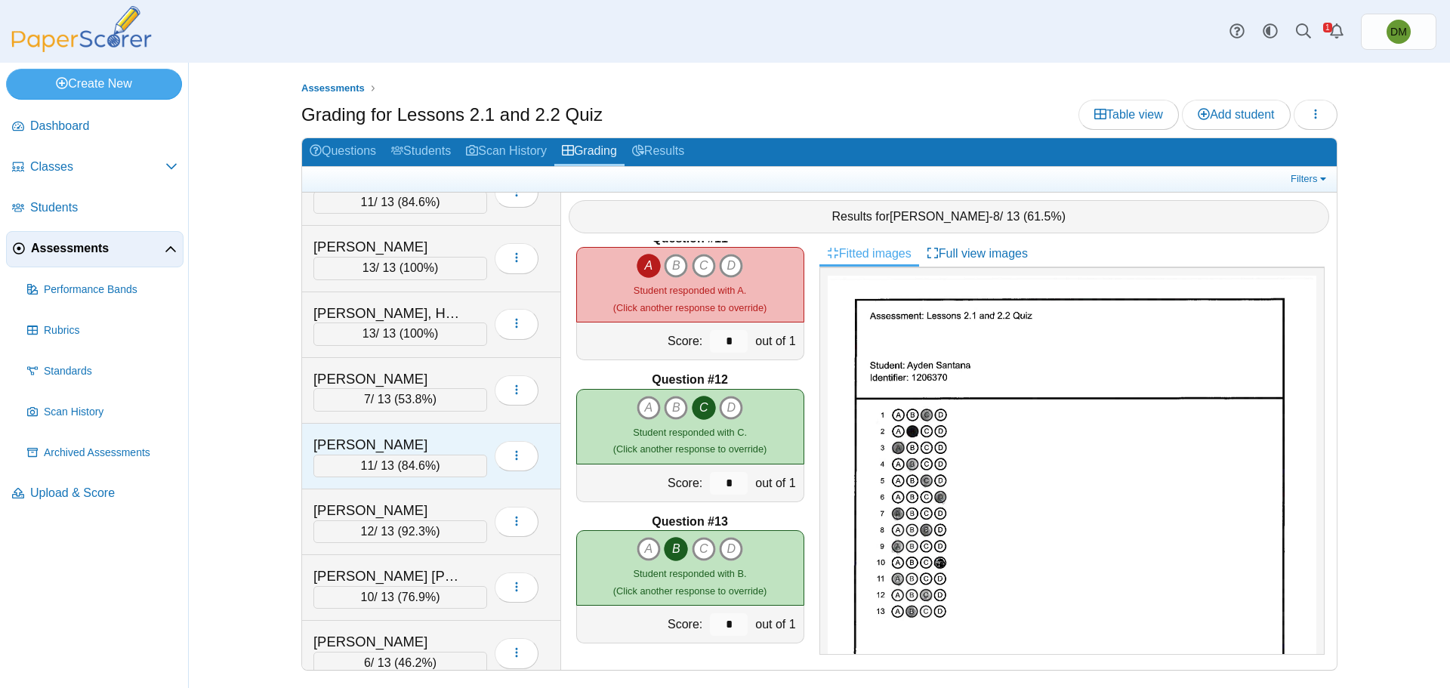
click at [405, 470] on span "84.6%" at bounding box center [419, 465] width 34 height 13
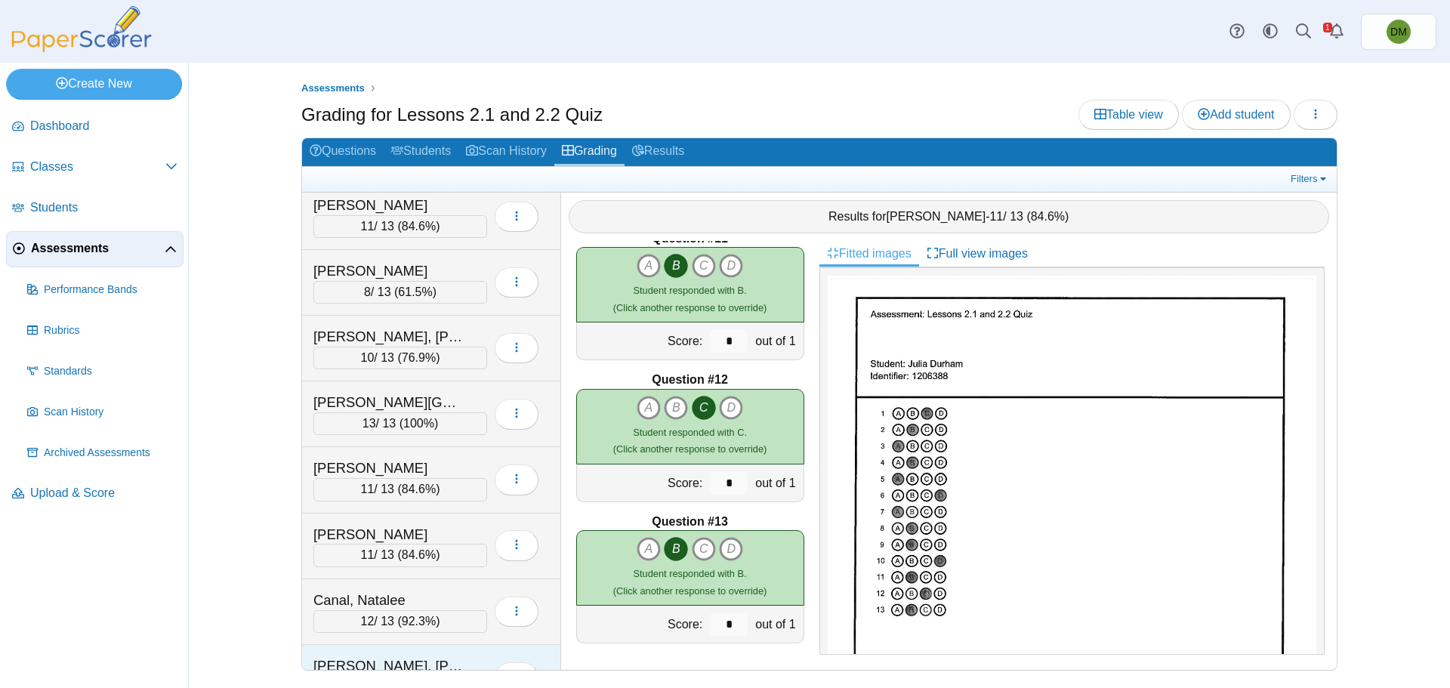
scroll to position [0, 0]
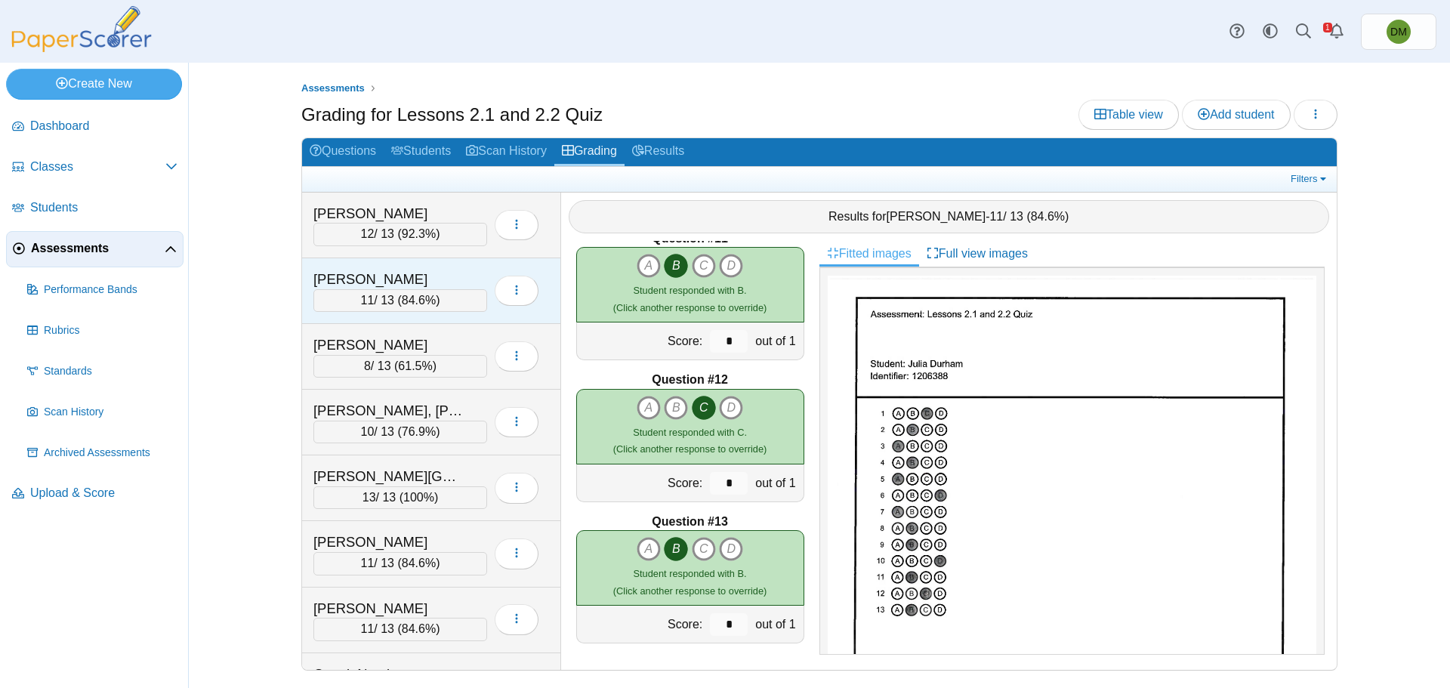
click at [426, 303] on span "84.6%" at bounding box center [419, 300] width 34 height 13
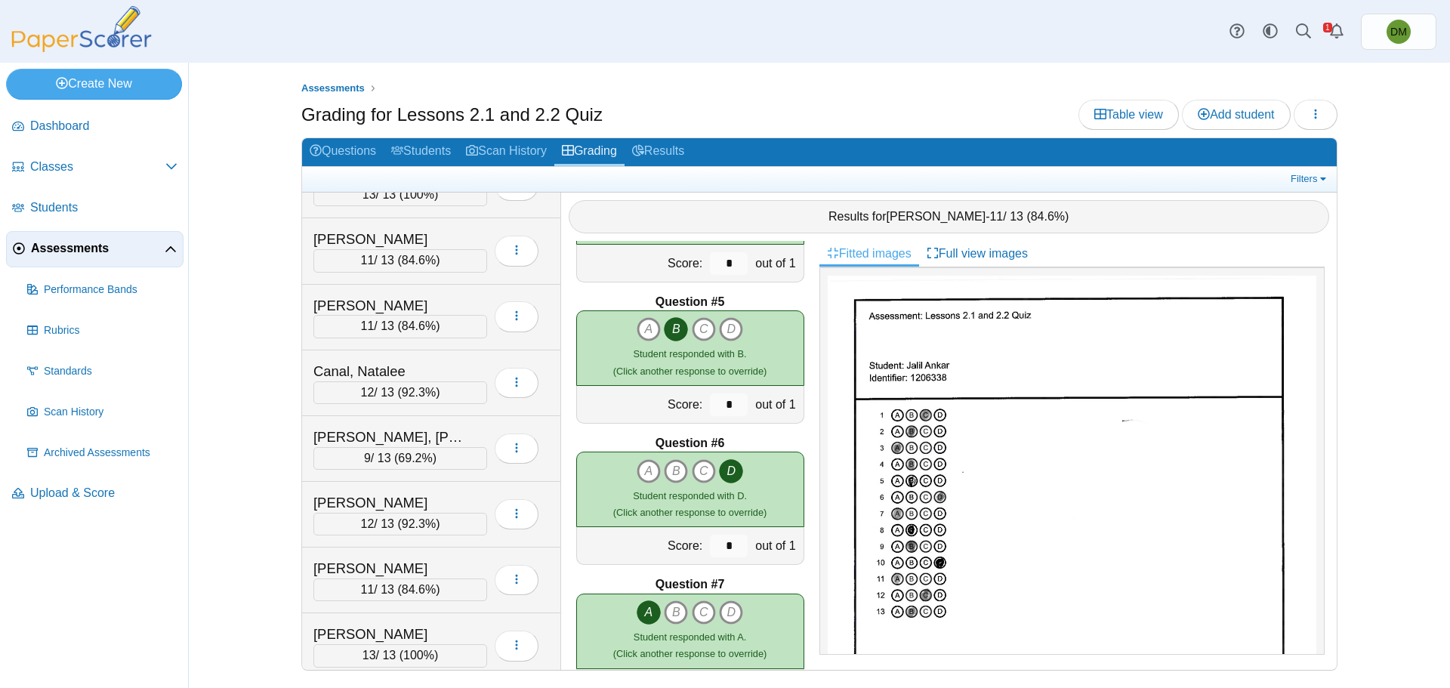
scroll to position [302, 0]
click at [436, 466] on div "9 / 13 ( 69.2% )" at bounding box center [400, 459] width 174 height 23
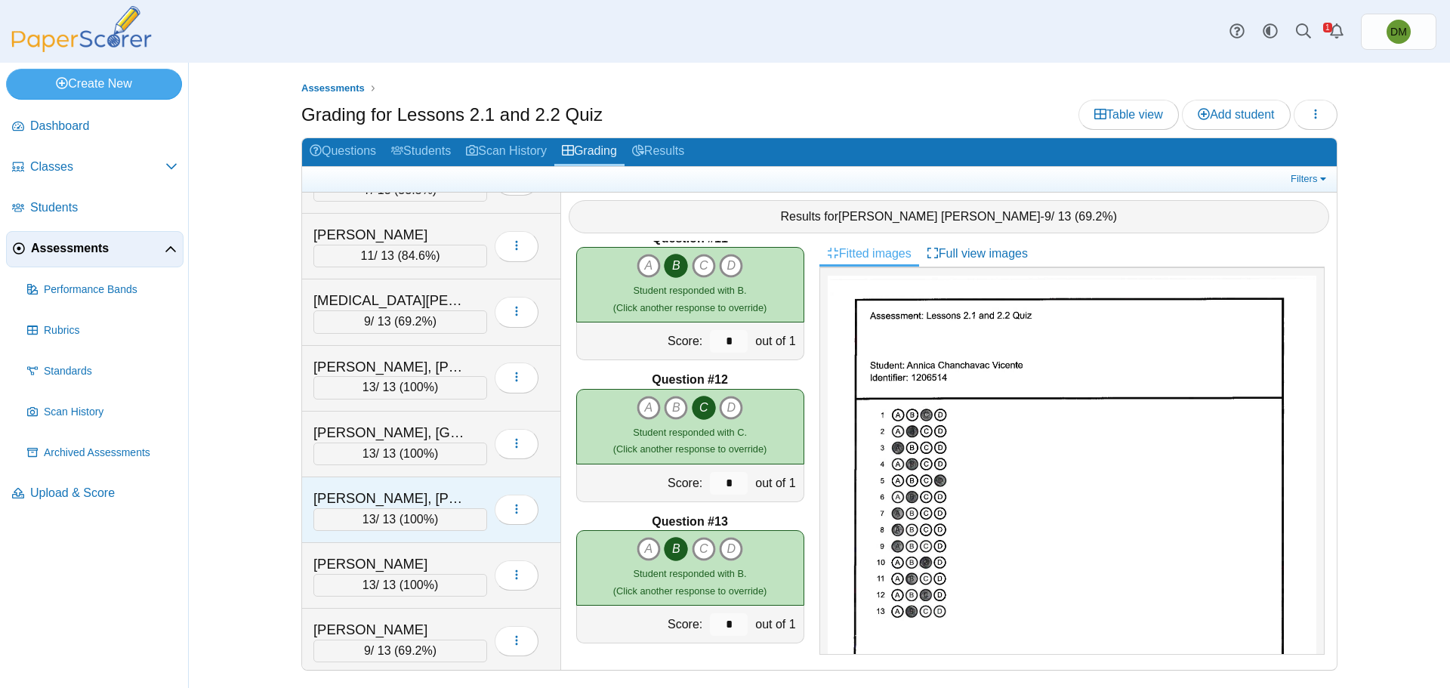
scroll to position [2351, 0]
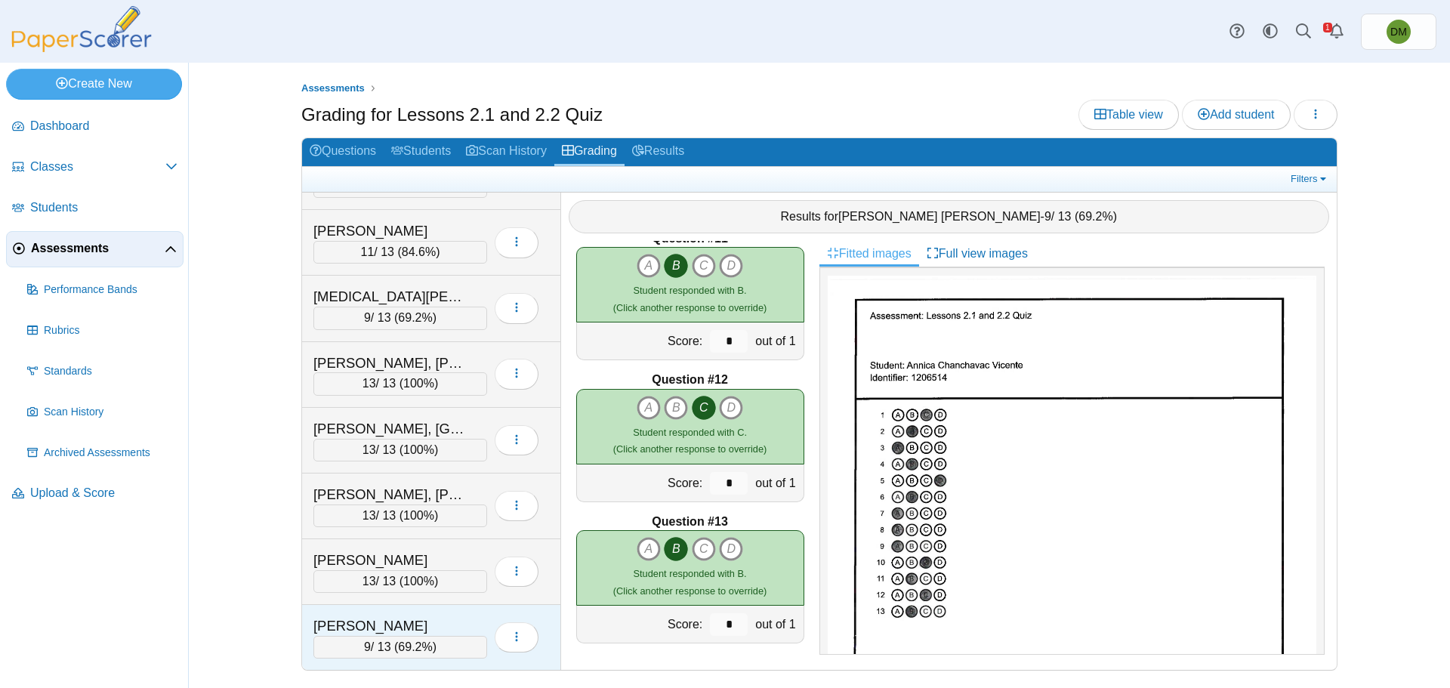
click at [360, 642] on div "9 / 13 ( 69.2% )" at bounding box center [400, 647] width 174 height 23
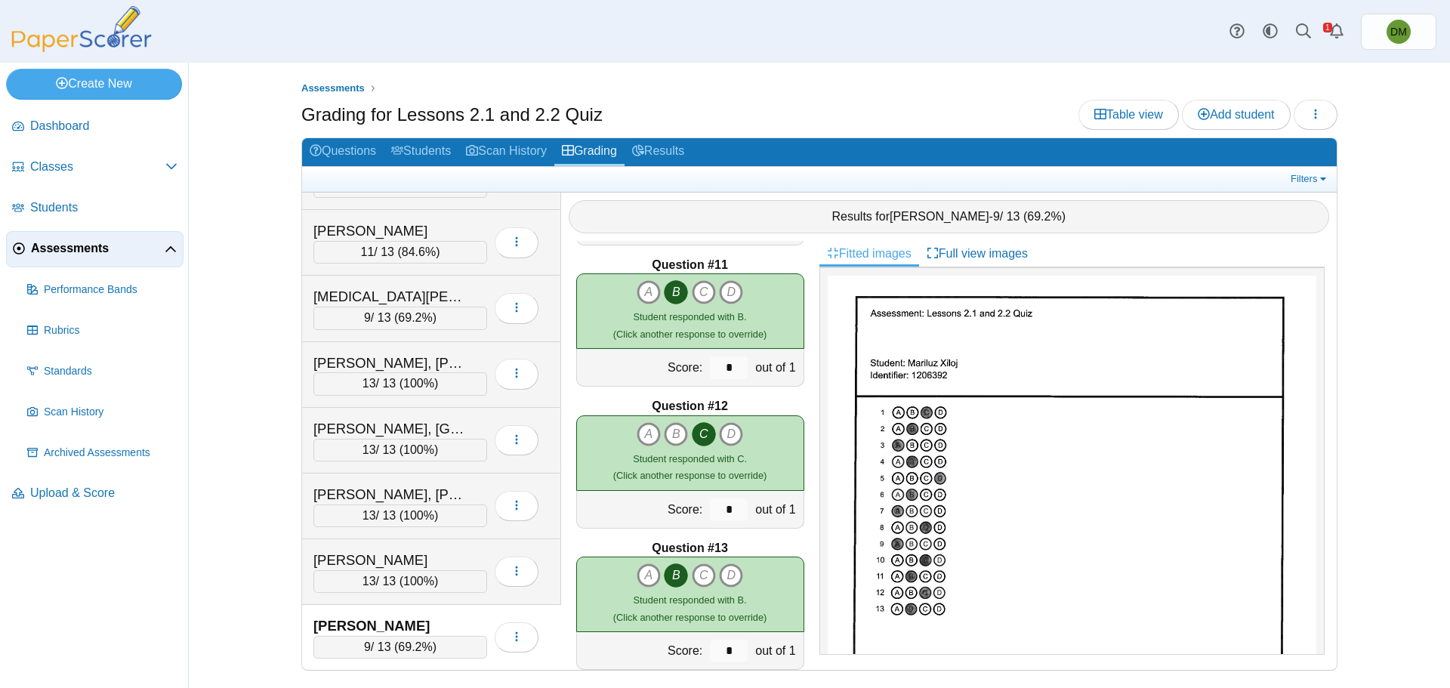
scroll to position [1441, 0]
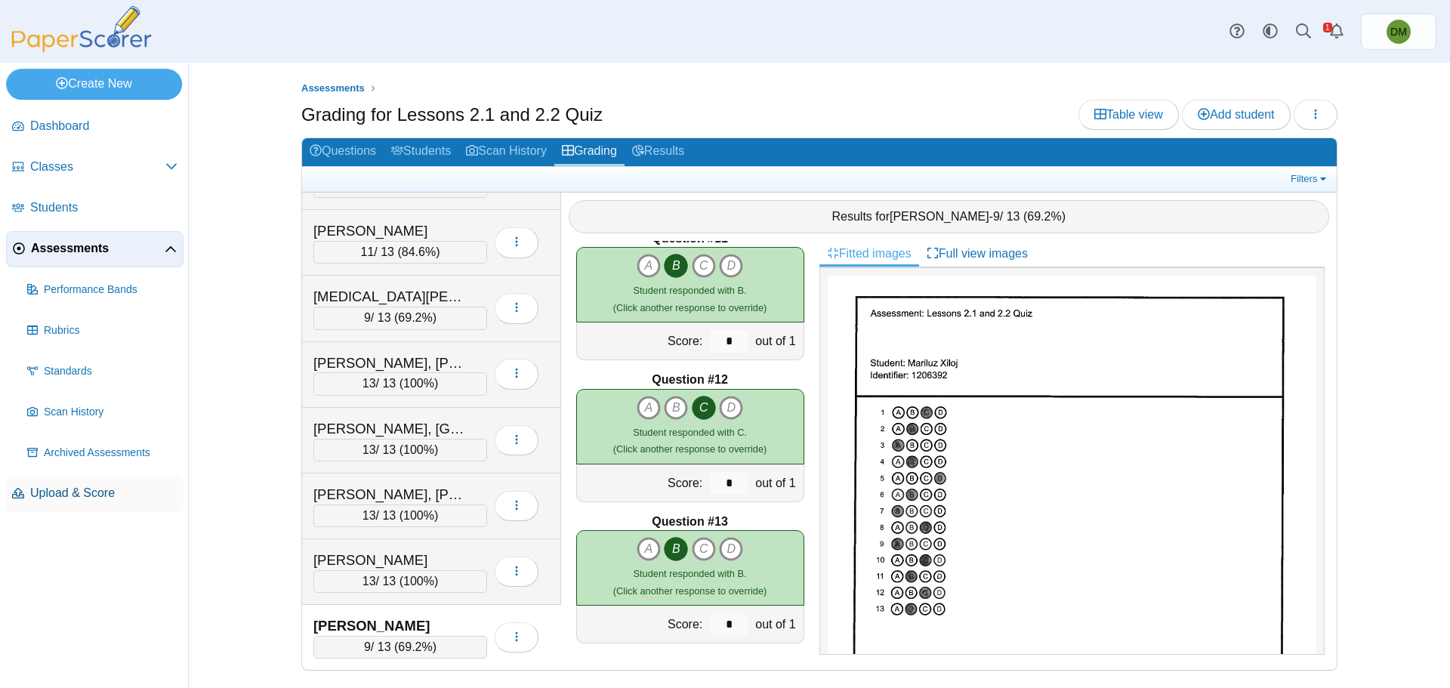
click at [79, 490] on span "Upload & Score" at bounding box center [103, 493] width 147 height 17
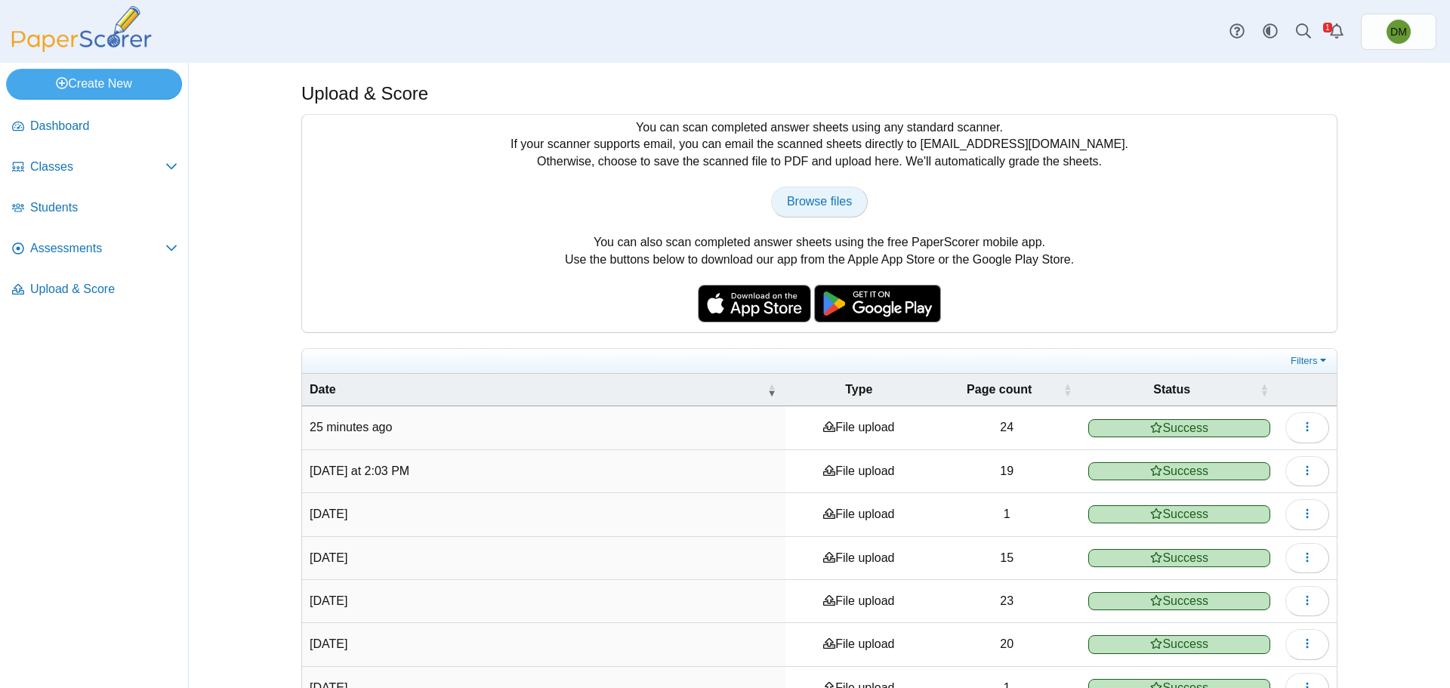
click at [803, 192] on link "Browse files" at bounding box center [819, 201] width 97 height 30
type input "**********"
click at [1323, 26] on link "Alerts" at bounding box center [1336, 31] width 33 height 33
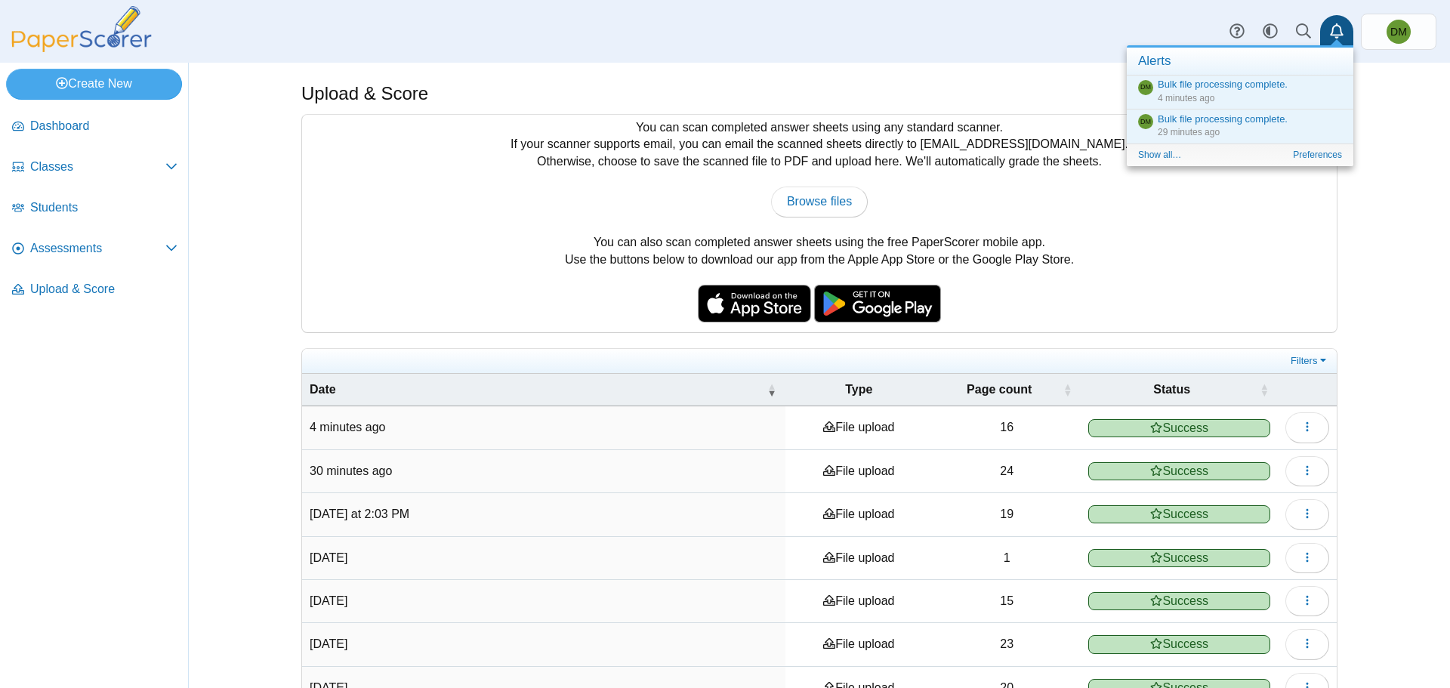
click at [1321, 30] on link "Alerts" at bounding box center [1336, 31] width 33 height 33
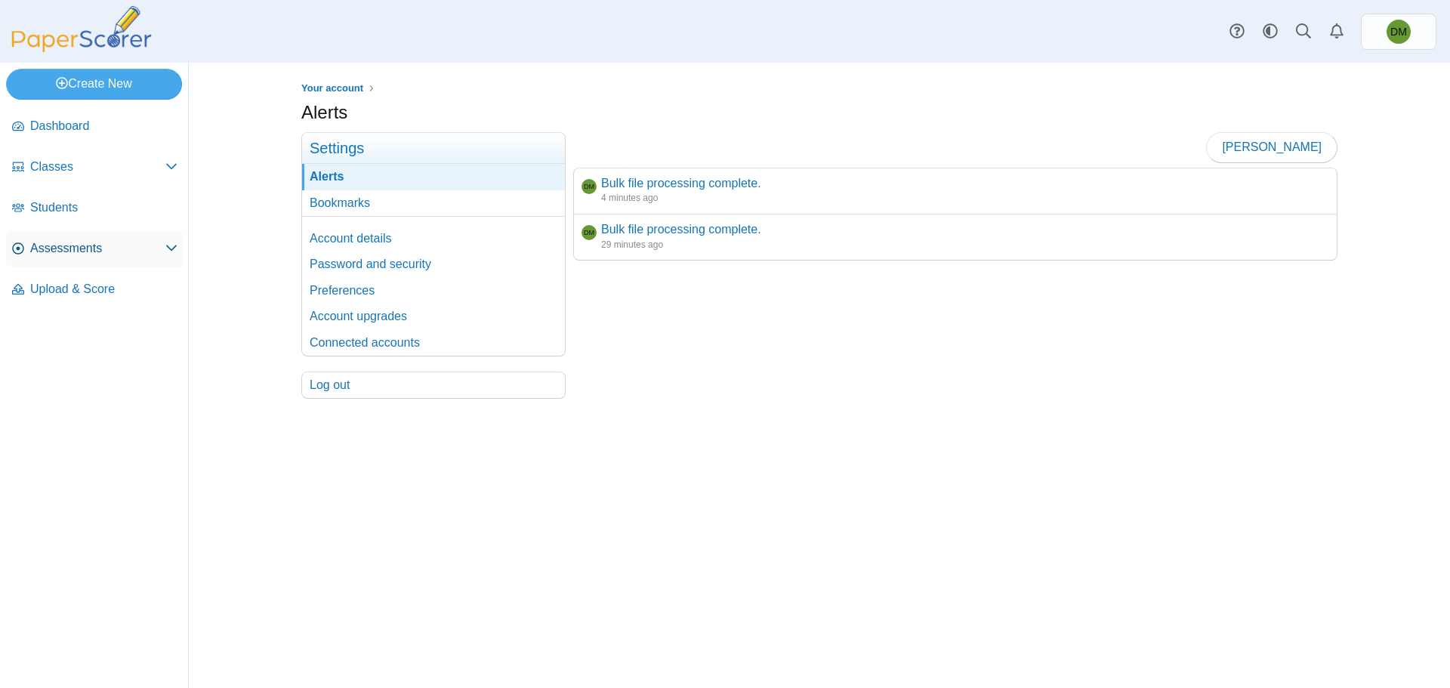
click at [120, 235] on link "Assessments" at bounding box center [94, 249] width 177 height 36
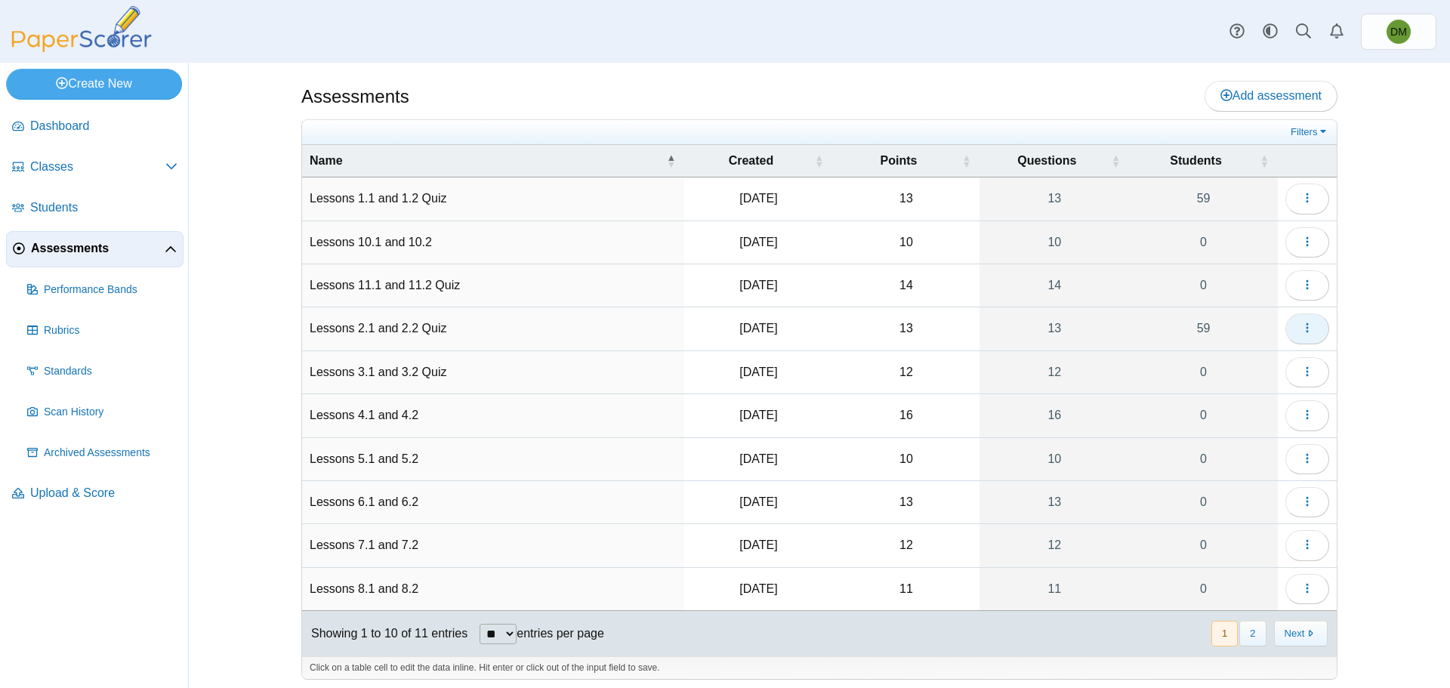
click at [1292, 325] on button "button" at bounding box center [1307, 328] width 44 height 30
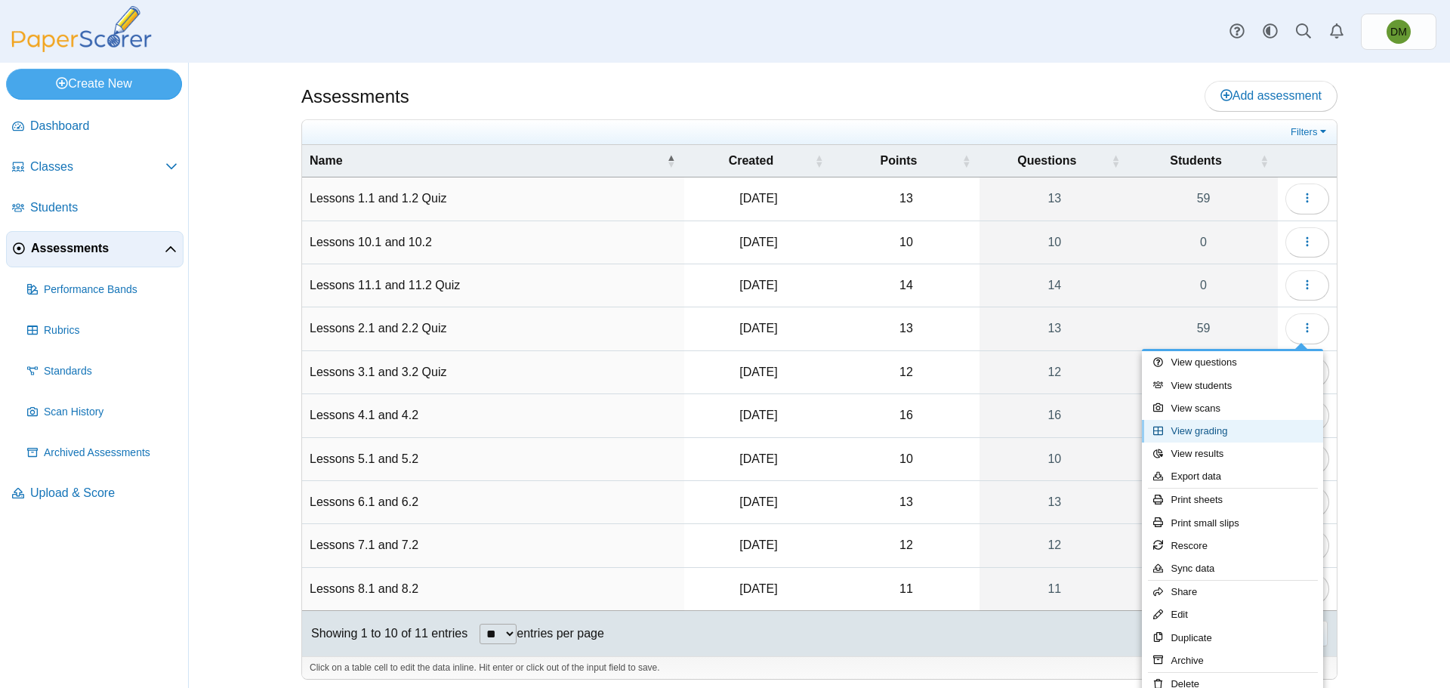
click at [1215, 433] on link "View grading" at bounding box center [1232, 431] width 181 height 23
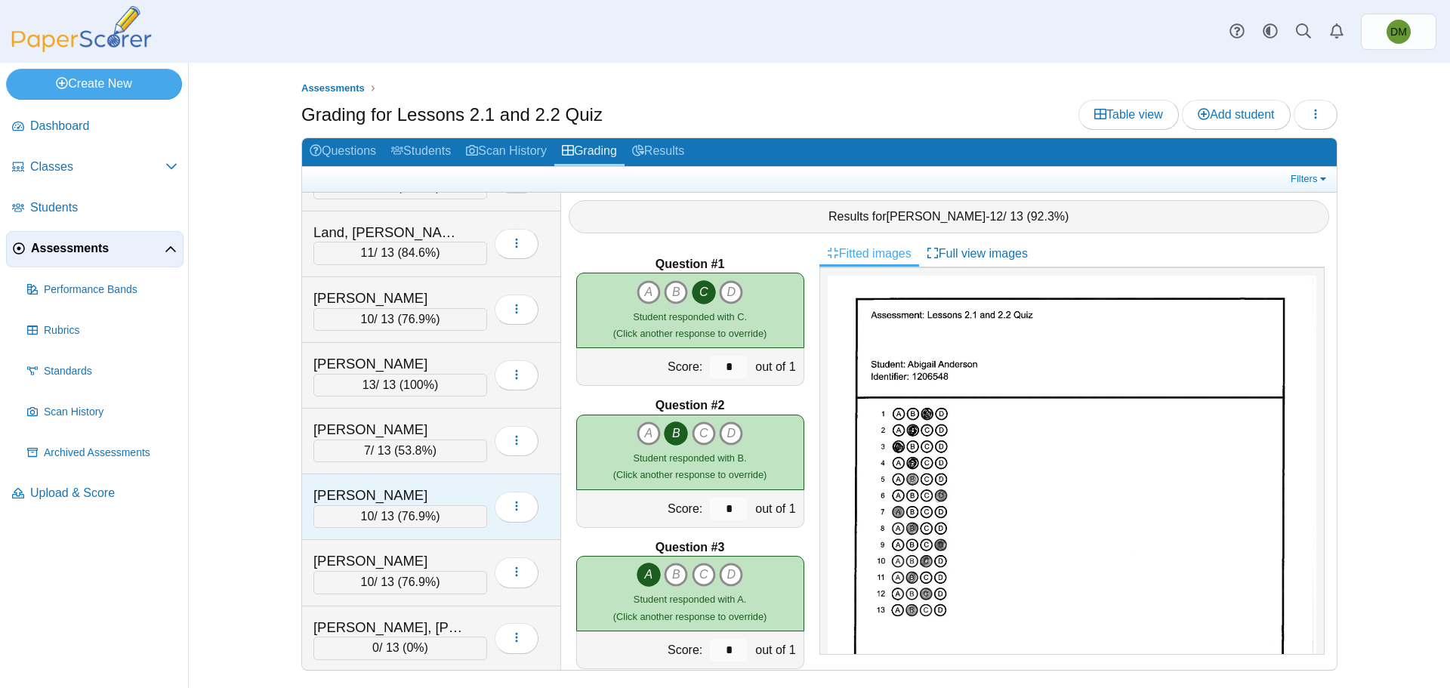
scroll to position [2114, 0]
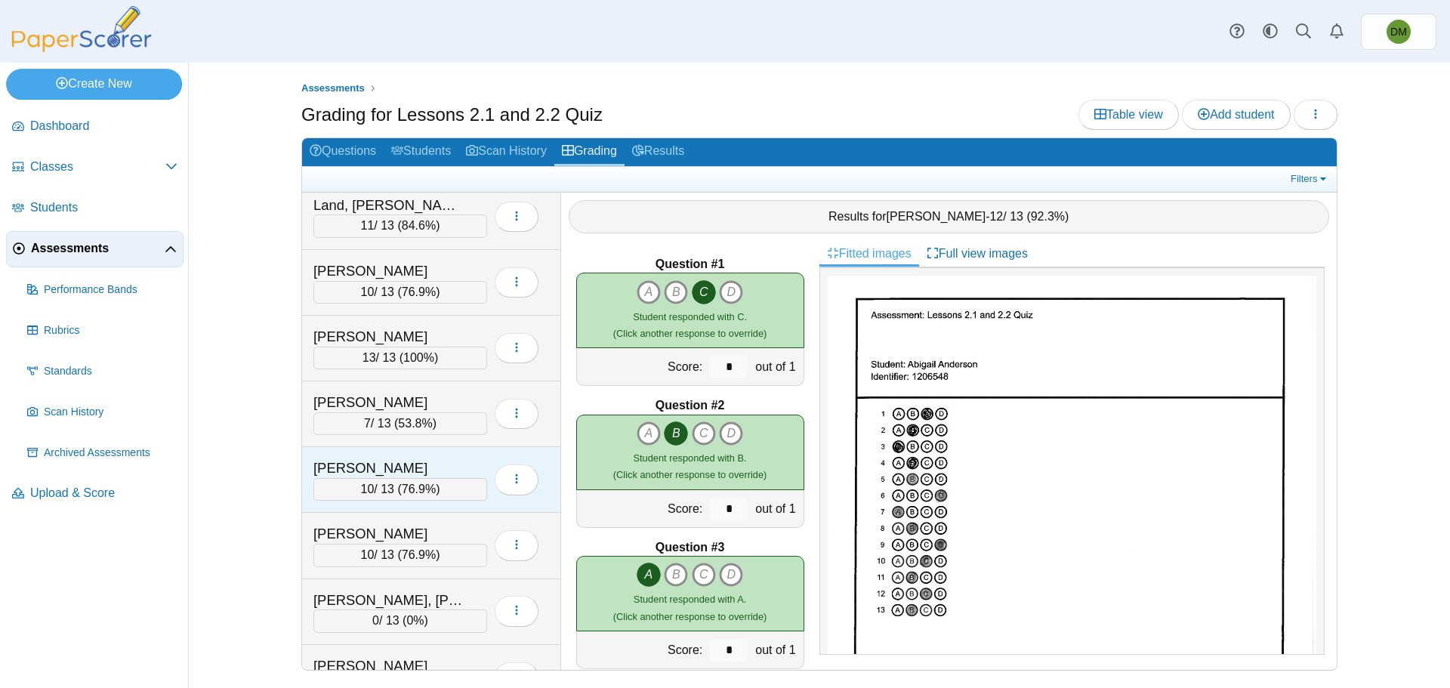
click at [412, 479] on div "10 / 13 ( 76.9% )" at bounding box center [400, 489] width 174 height 23
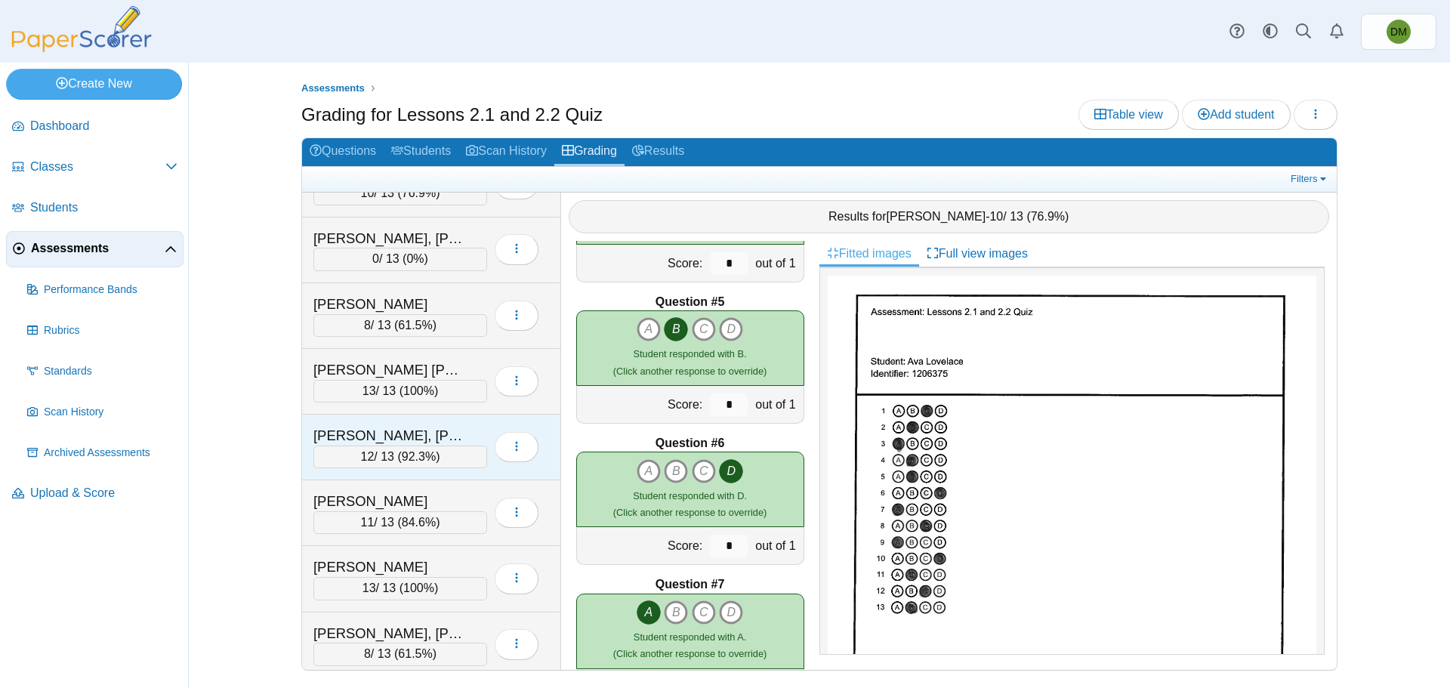
scroll to position [2725, 0]
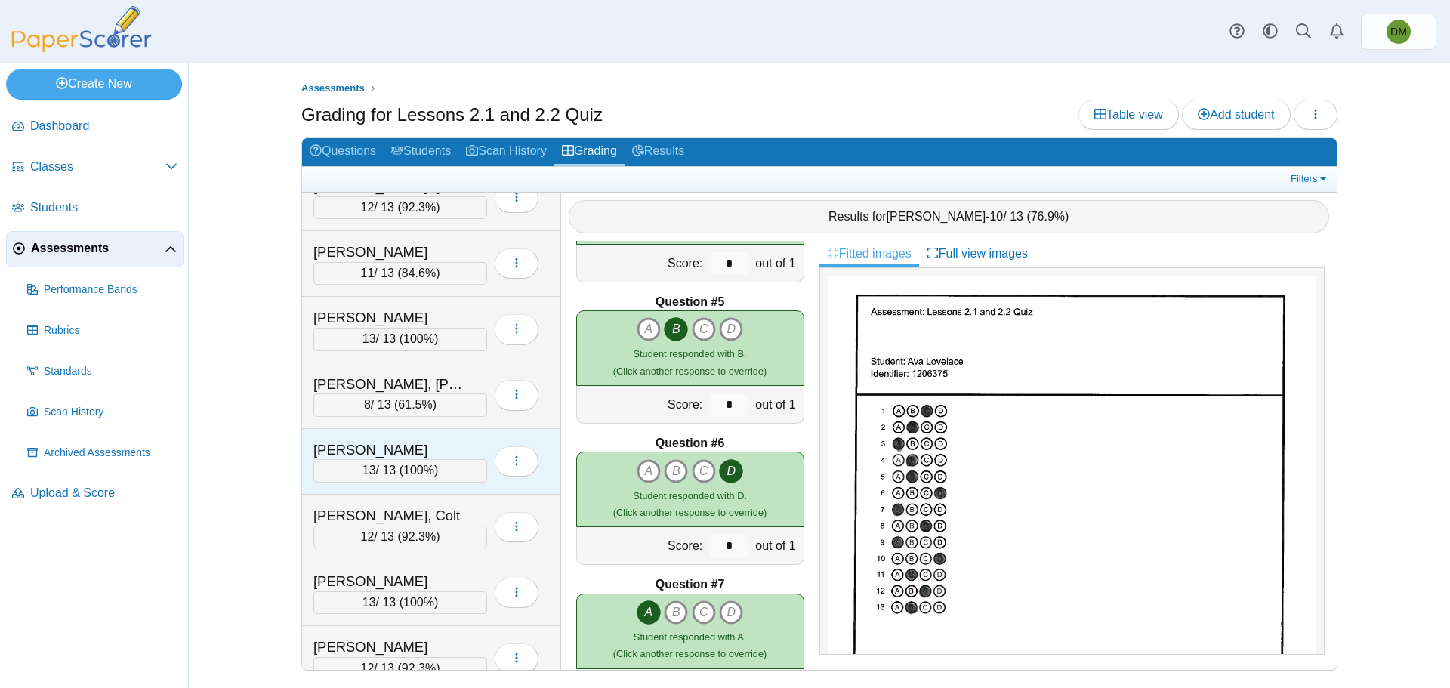
drag, startPoint x: 389, startPoint y: 467, endPoint x: 405, endPoint y: 461, distance: 17.3
click at [390, 467] on div "13 / 13 ( 100% )" at bounding box center [400, 470] width 174 height 23
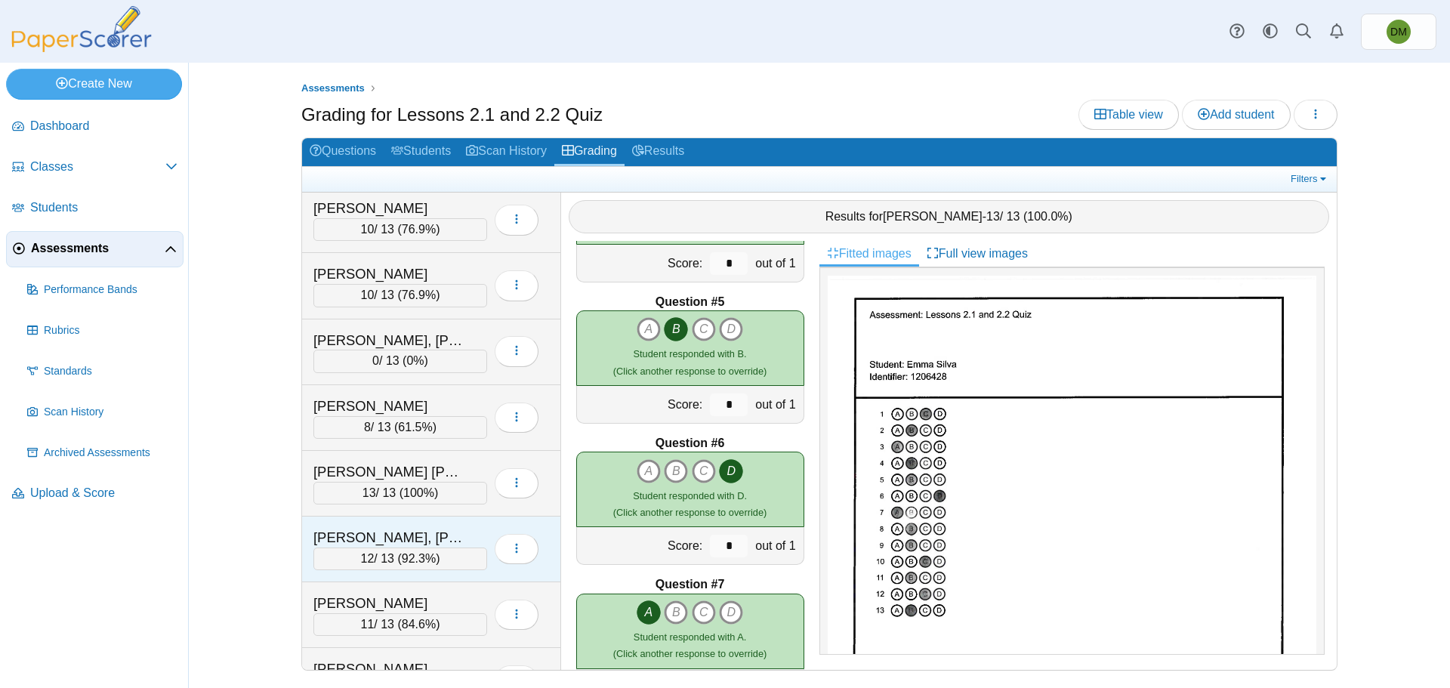
scroll to position [2347, 0]
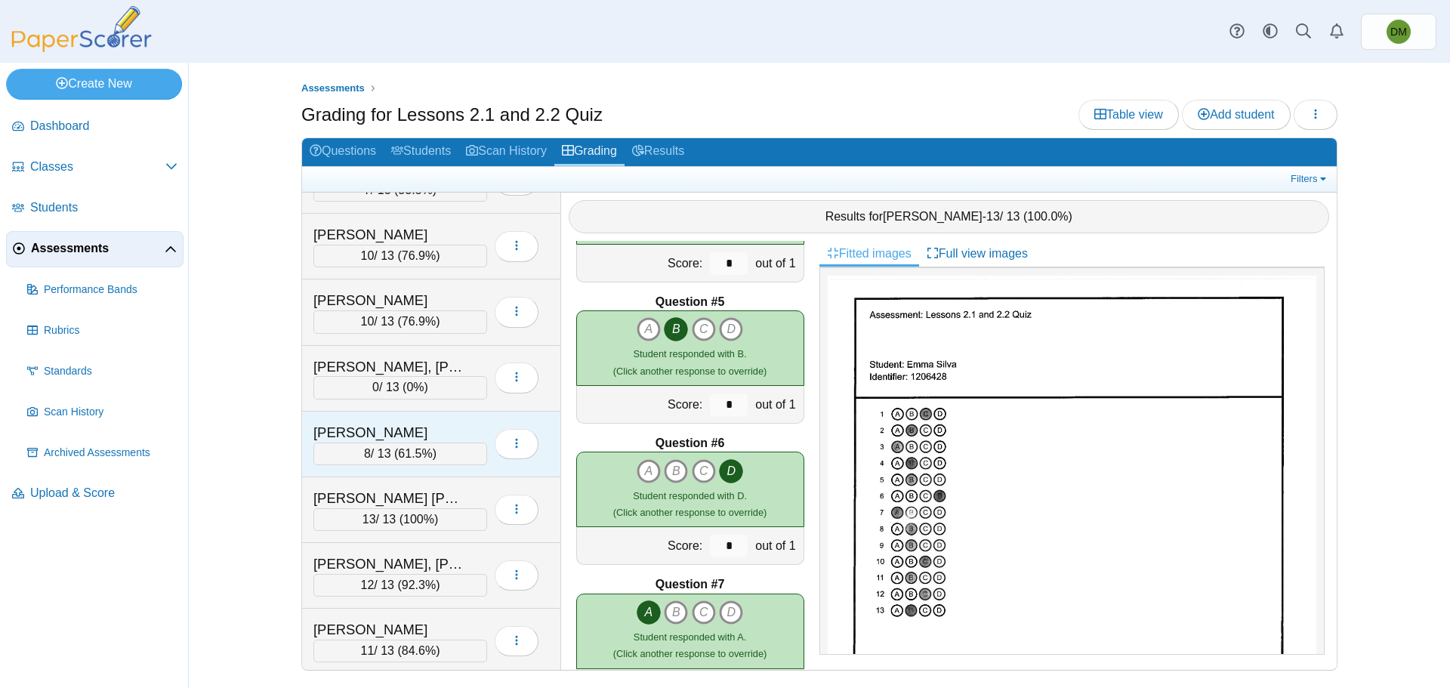
click at [442, 449] on div "8 / 13 ( 61.5% )" at bounding box center [400, 453] width 174 height 23
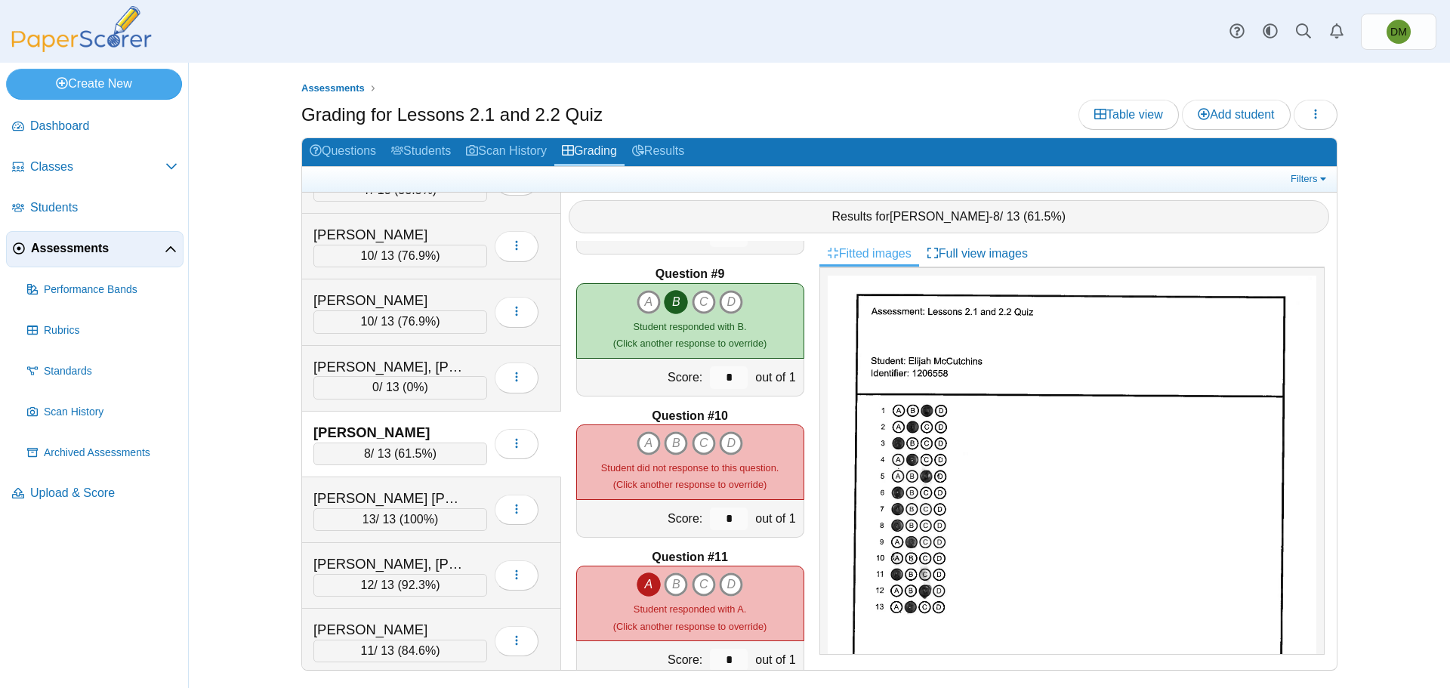
scroll to position [1133, 0]
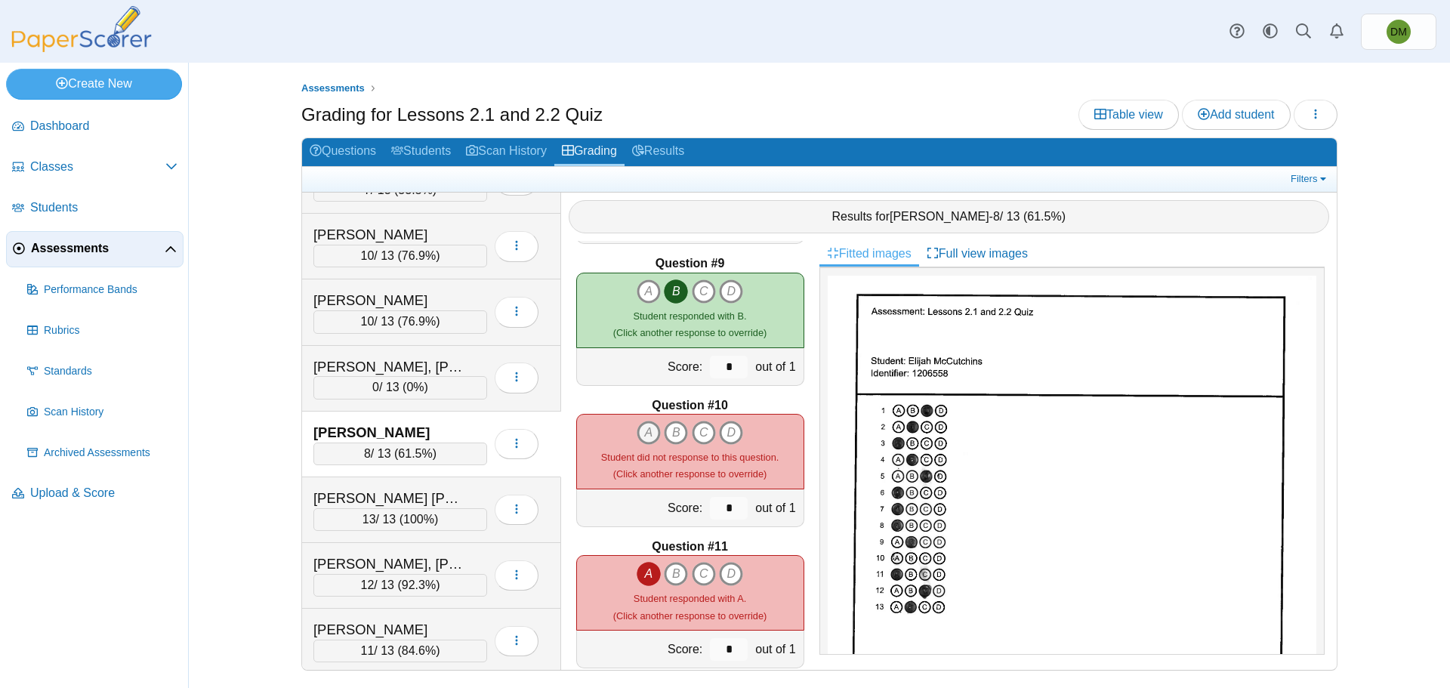
click at [637, 429] on icon "A" at bounding box center [649, 433] width 24 height 24
click at [648, 439] on icon "A" at bounding box center [649, 433] width 24 height 24
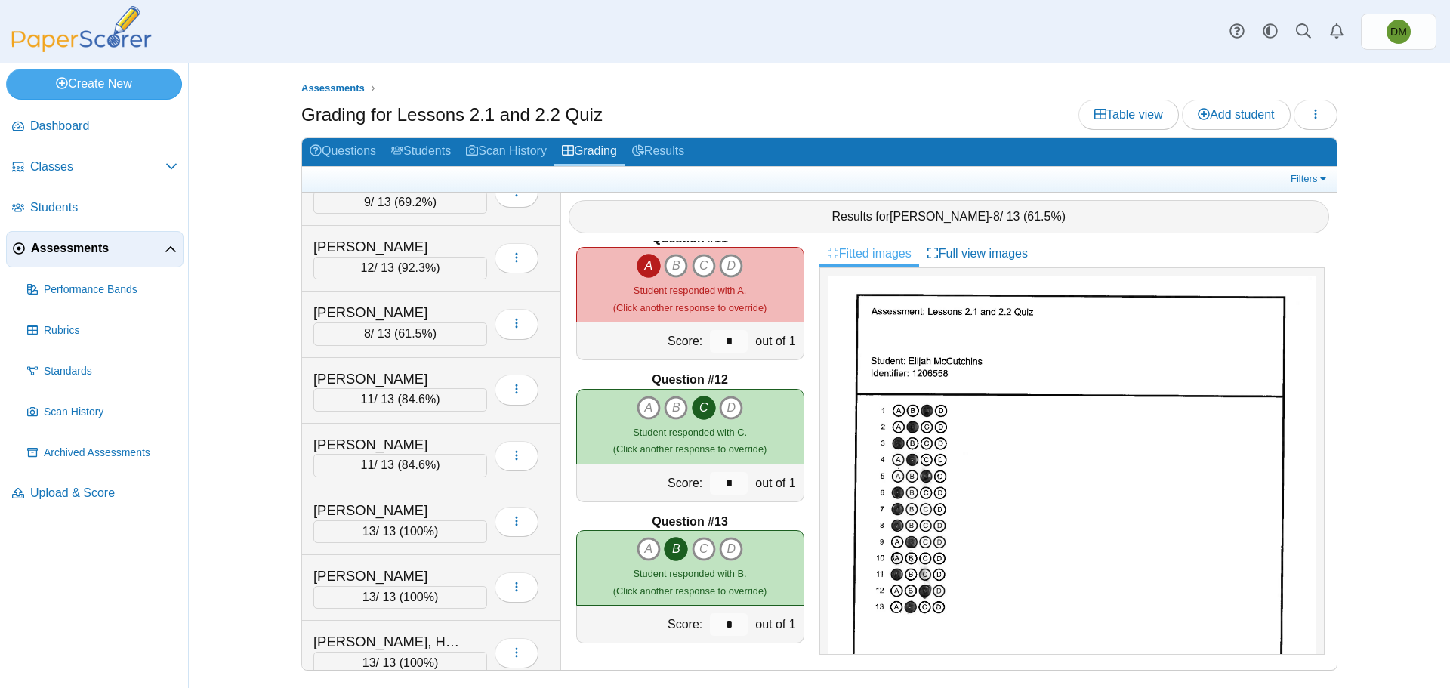
scroll to position [611, 0]
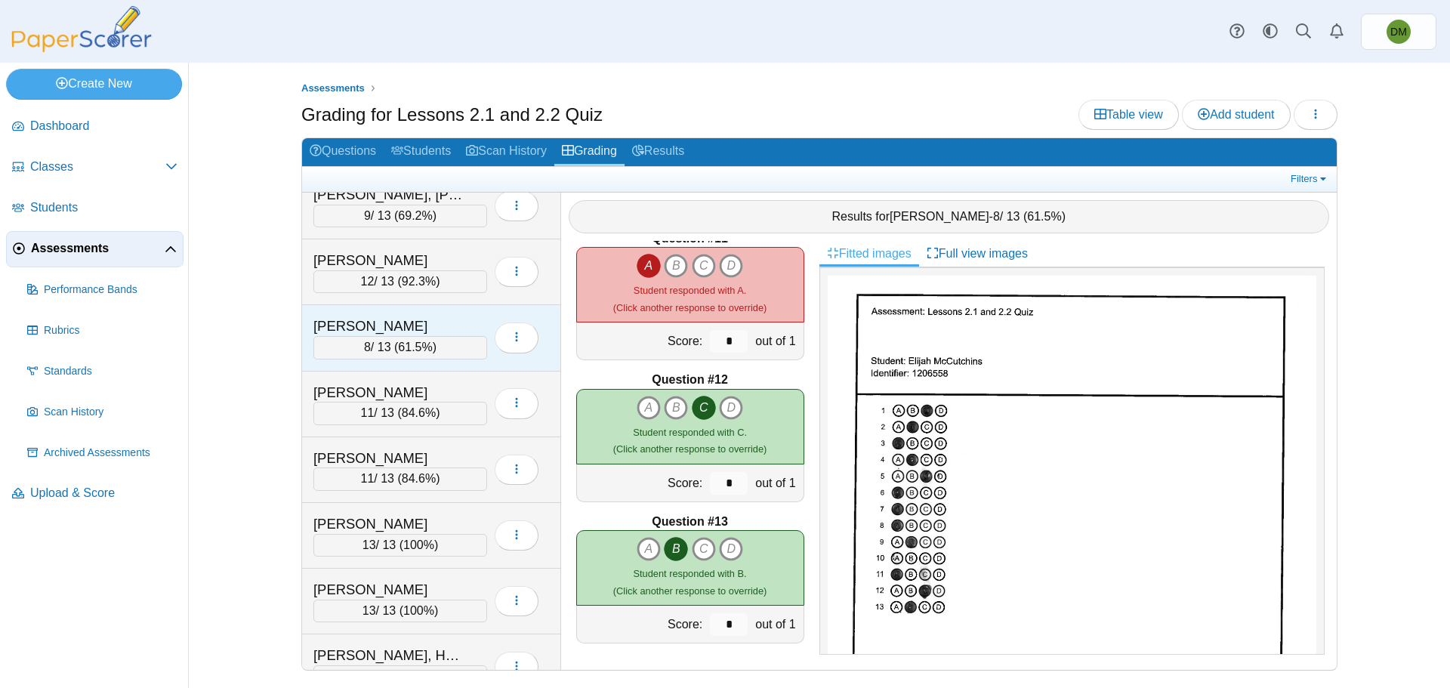
click at [421, 352] on span "61.5%" at bounding box center [415, 347] width 34 height 13
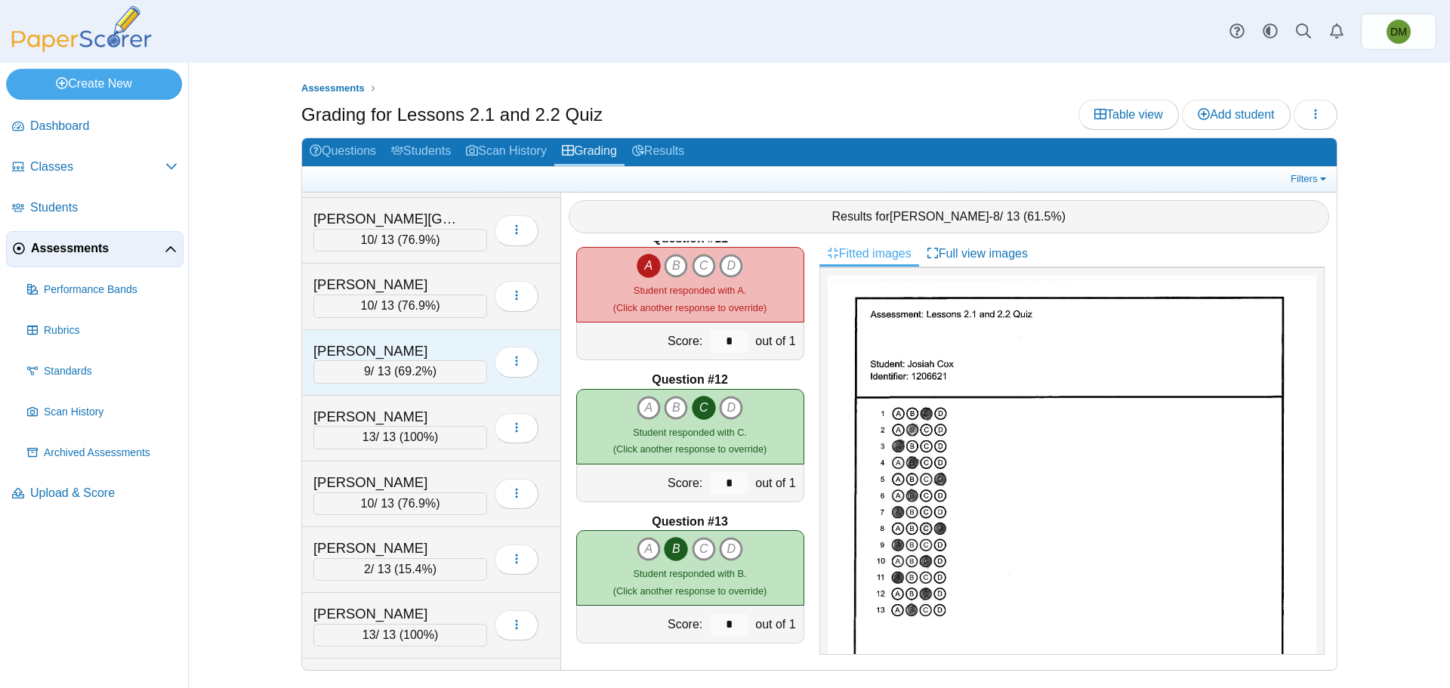
scroll to position [1517, 0]
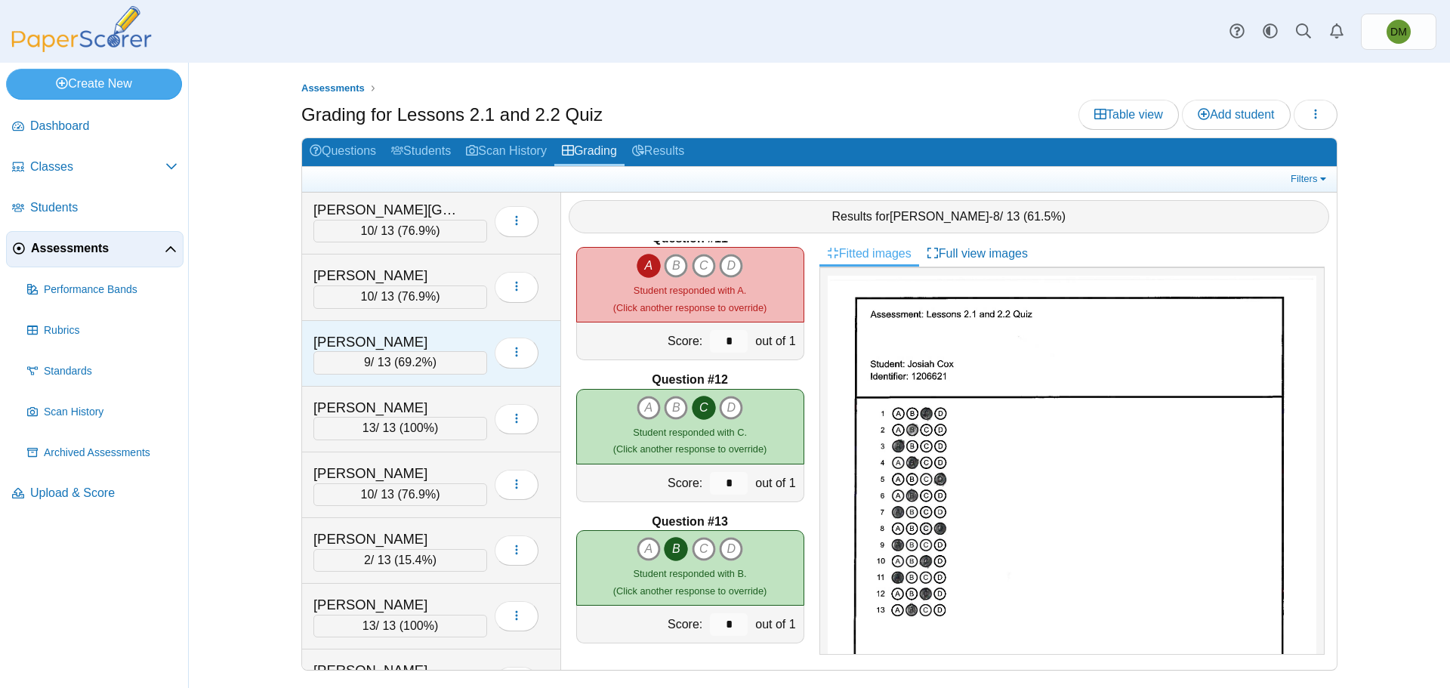
click at [435, 362] on div "9 / 13 ( 69.2% )" at bounding box center [400, 362] width 174 height 23
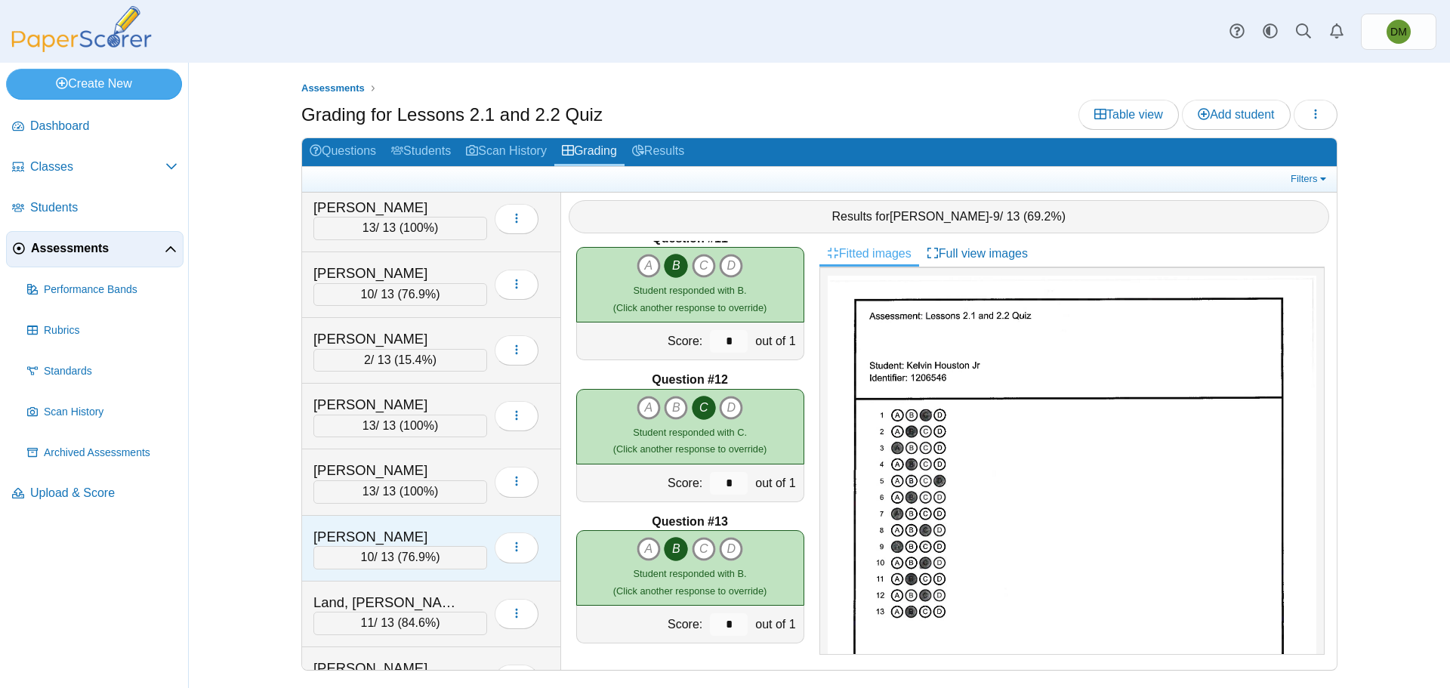
scroll to position [1743, 0]
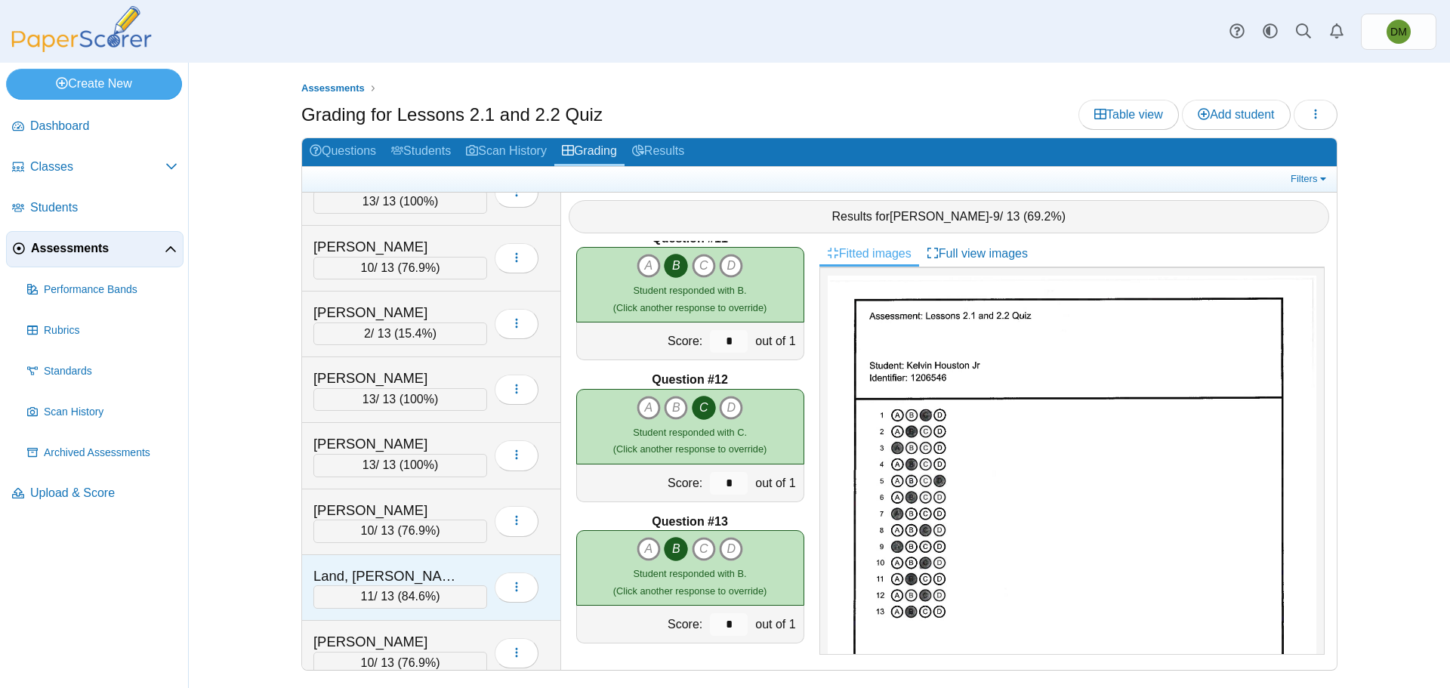
click at [400, 606] on div "11 / 13 ( 84.6% )" at bounding box center [400, 596] width 174 height 23
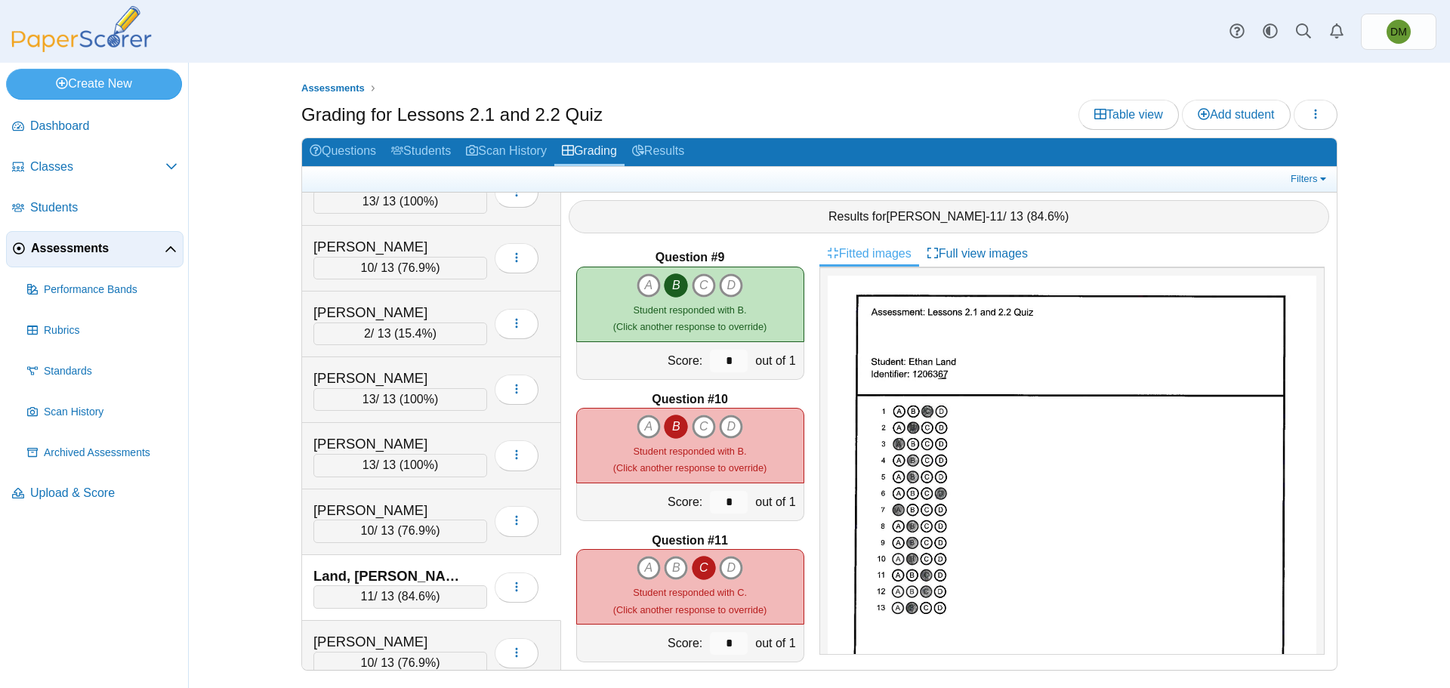
scroll to position [1214, 0]
